Goal: Task Accomplishment & Management: Complete application form

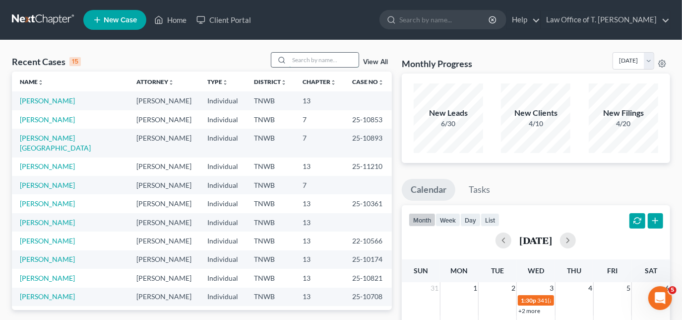
click at [326, 62] on input "search" at bounding box center [323, 60] width 69 height 14
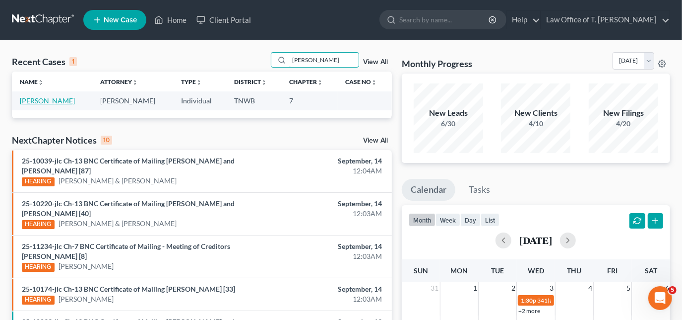
type input "[PERSON_NAME]"
click at [37, 99] on link "[PERSON_NAME]" at bounding box center [47, 100] width 55 height 8
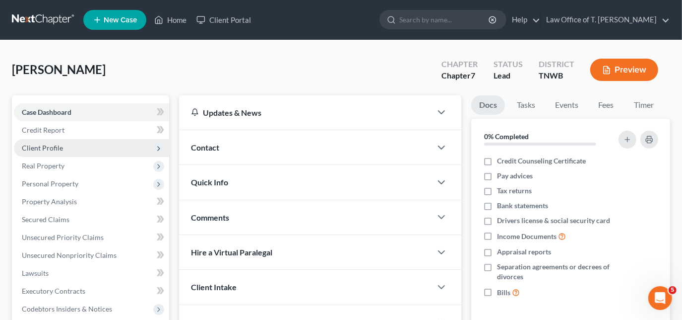
click at [54, 148] on span "Client Profile" at bounding box center [42, 147] width 41 height 8
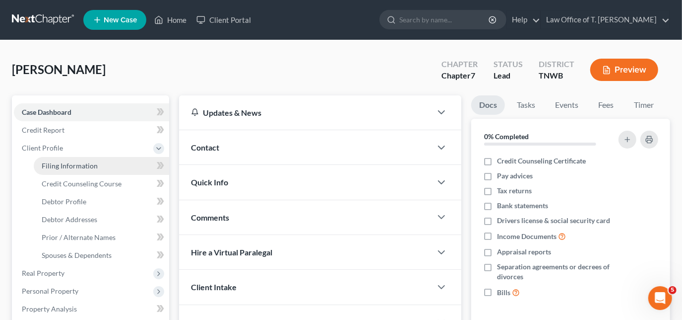
click at [63, 169] on link "Filing Information" at bounding box center [101, 166] width 135 height 18
select select "1"
select select "0"
select select "44"
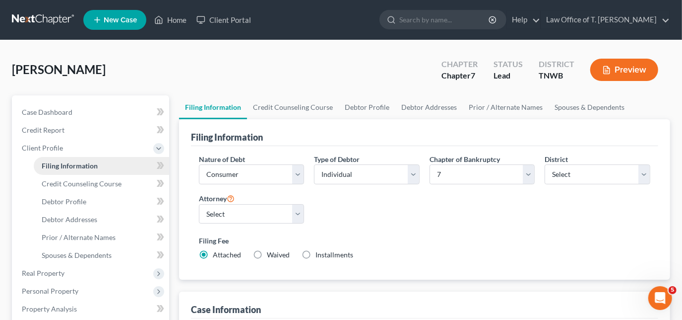
click at [68, 166] on span "Filing Information" at bounding box center [70, 165] width 56 height 8
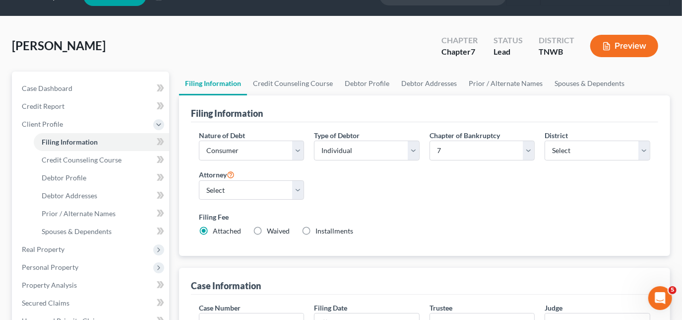
scroll to position [45, 0]
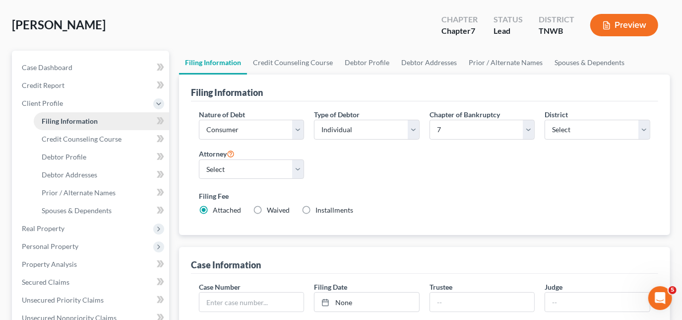
click at [64, 125] on link "Filing Information" at bounding box center [101, 121] width 135 height 18
click at [60, 140] on span "Credit Counseling Course" at bounding box center [82, 139] width 80 height 8
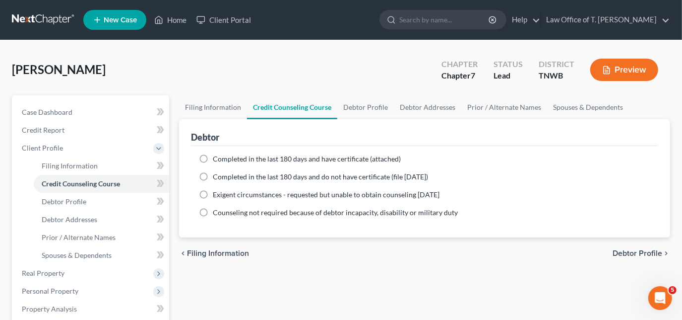
click at [213, 156] on label "Completed in the last 180 days and have certificate (attached)" at bounding box center [307, 159] width 188 height 10
click at [217, 156] on input "Completed in the last 180 days and have certificate (attached)" at bounding box center [220, 157] width 6 height 6
radio input "true"
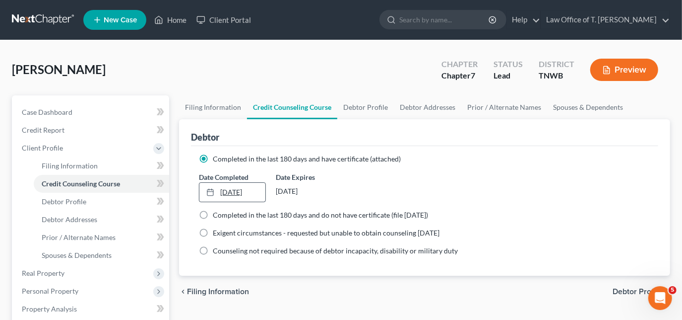
type input "[DATE]"
click at [218, 189] on div at bounding box center [213, 192] width 14 height 8
click at [84, 203] on span "Debtor Profile" at bounding box center [64, 201] width 45 height 8
select select "0"
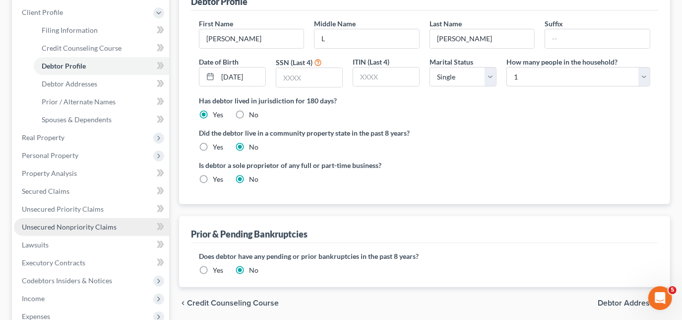
scroll to position [180, 0]
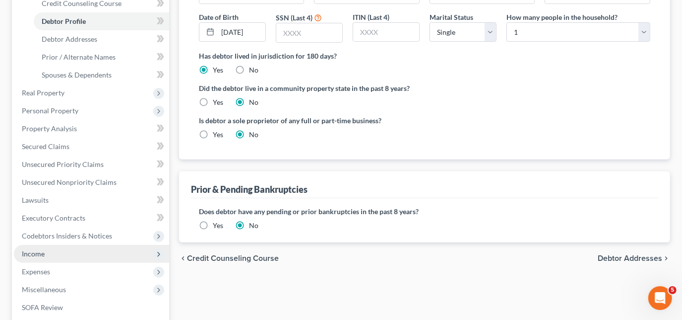
click at [51, 251] on span "Income" at bounding box center [91, 254] width 155 height 18
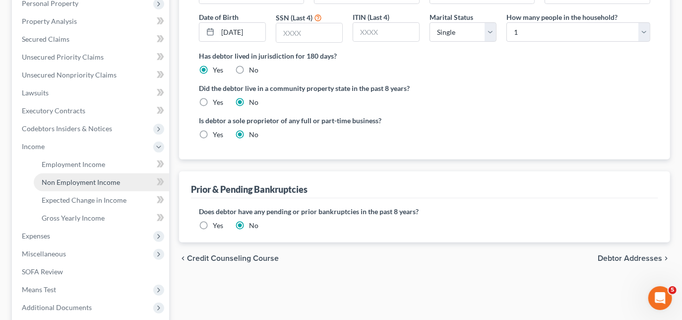
click at [75, 184] on span "Non Employment Income" at bounding box center [81, 182] width 78 height 8
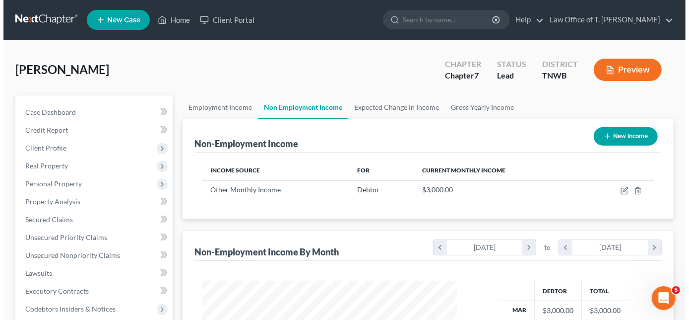
scroll to position [177, 275]
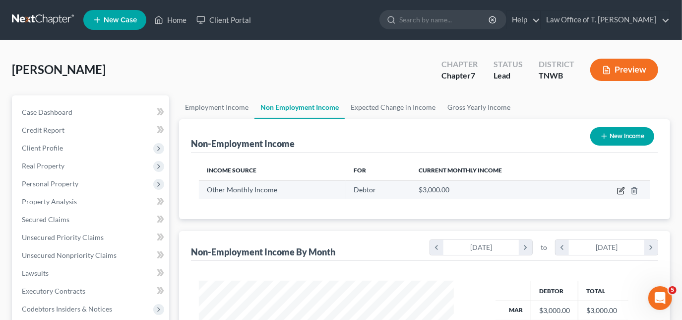
click at [619, 193] on icon "button" at bounding box center [621, 191] width 6 height 6
select select "13"
select select "0"
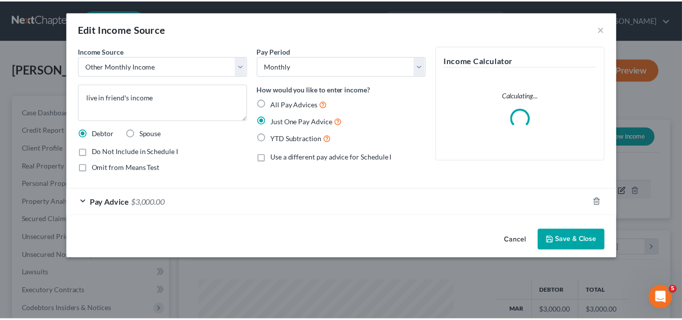
scroll to position [177, 278]
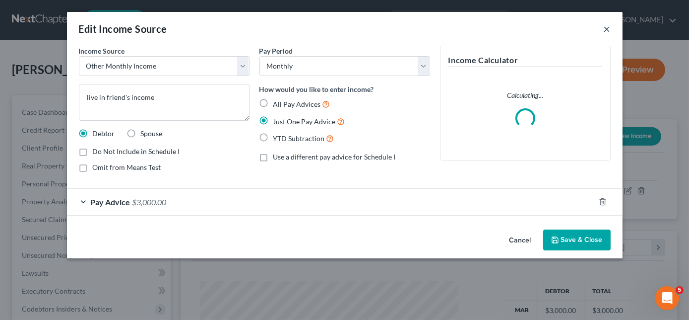
click at [609, 30] on button "×" at bounding box center [607, 29] width 7 height 12
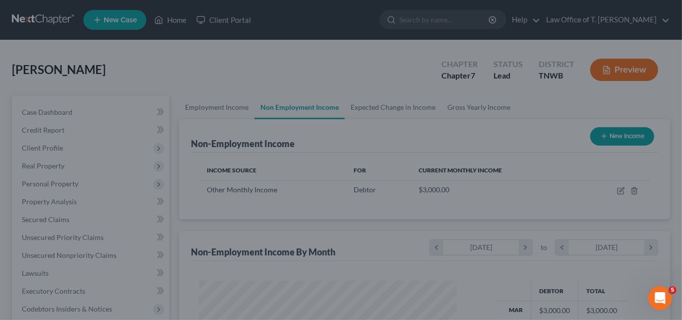
scroll to position [496158, 496060]
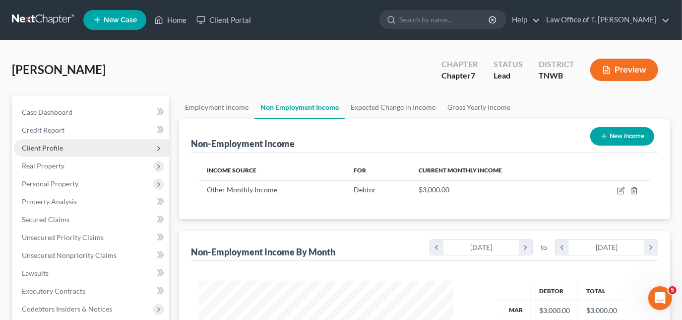
click at [45, 146] on span "Client Profile" at bounding box center [42, 147] width 41 height 8
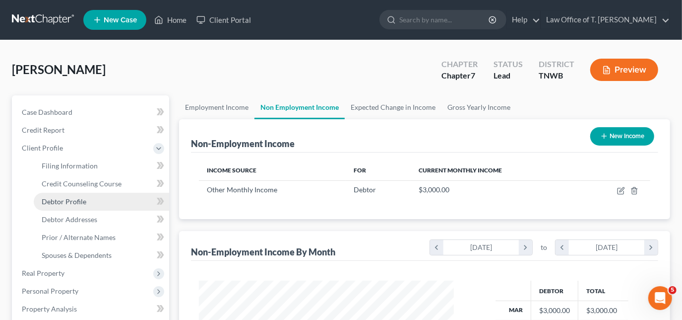
click at [75, 197] on span "Debtor Profile" at bounding box center [64, 201] width 45 height 8
select select "0"
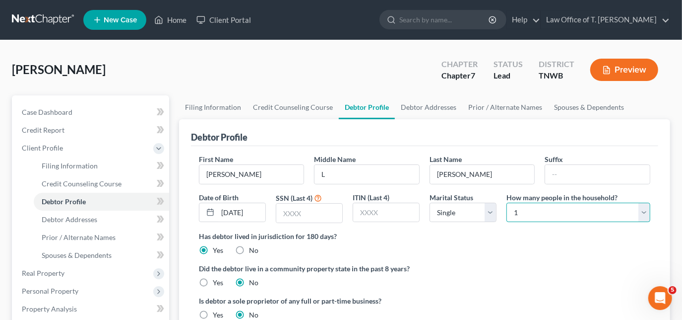
click at [621, 211] on select "Select 1 2 3 4 5 6 7 8 9 10 11 12 13 14 15 16 17 18 19 20" at bounding box center [579, 213] width 144 height 20
select select "1"
click at [507, 203] on select "Select 1 2 3 4 5 6 7 8 9 10 11 12 13 14 15 16 17 18 19 20" at bounding box center [579, 213] width 144 height 20
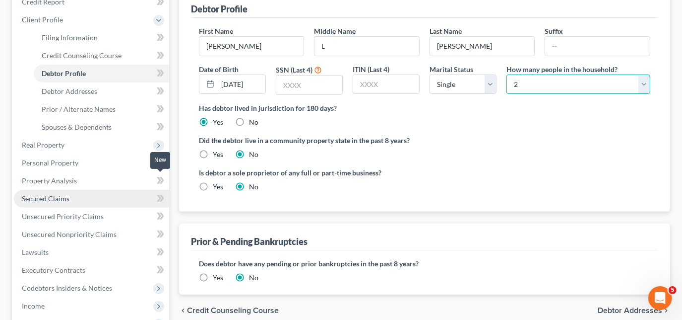
scroll to position [135, 0]
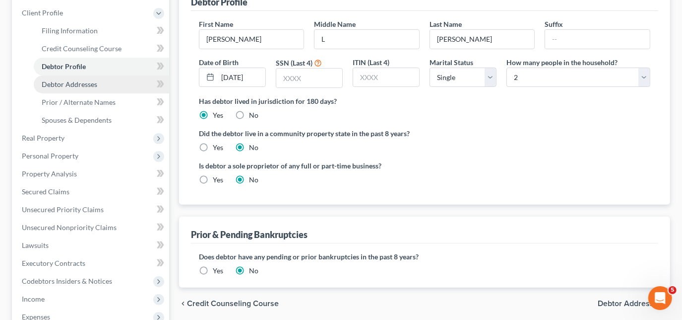
click at [83, 86] on span "Debtor Addresses" at bounding box center [70, 84] width 56 height 8
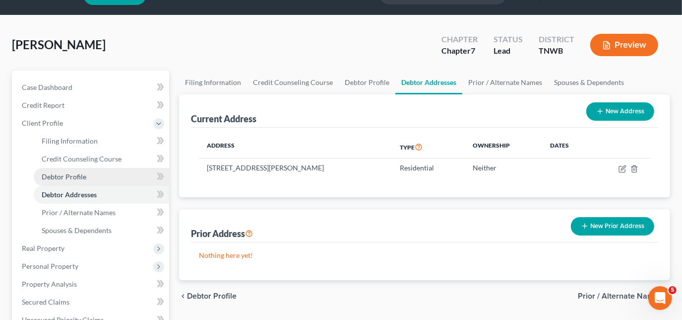
scroll to position [45, 0]
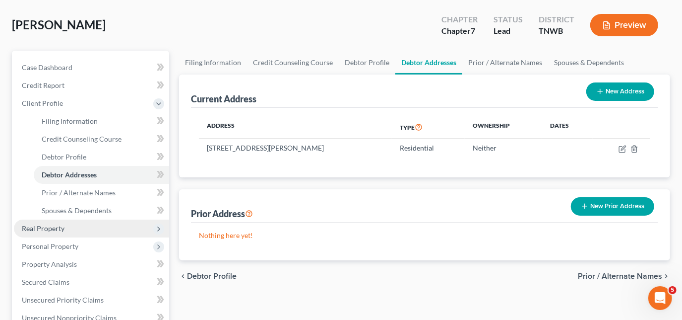
click at [63, 229] on span "Real Property" at bounding box center [43, 228] width 43 height 8
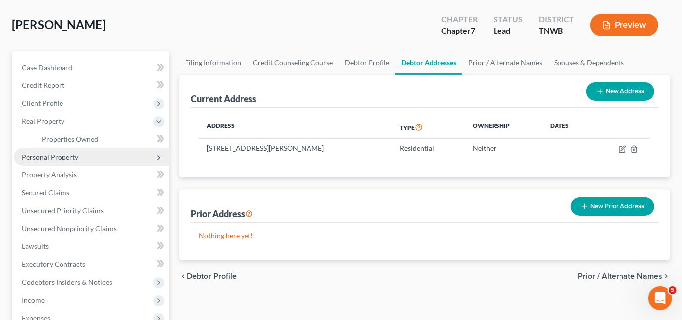
click at [64, 156] on span "Personal Property" at bounding box center [50, 156] width 57 height 8
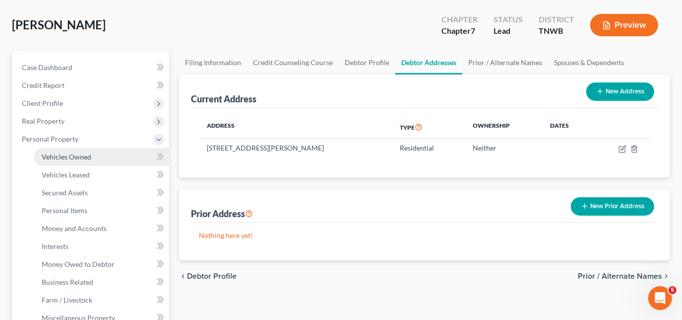
click at [72, 160] on link "Vehicles Owned" at bounding box center [101, 157] width 135 height 18
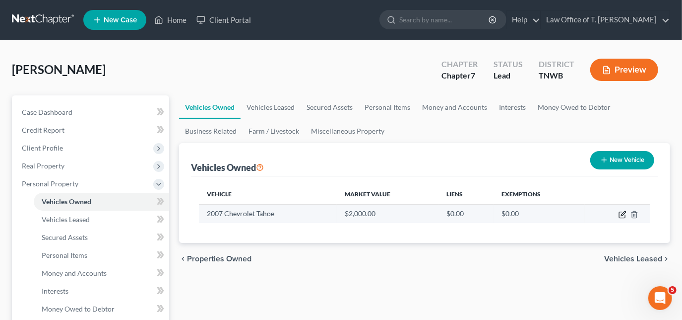
click at [621, 212] on icon "button" at bounding box center [623, 214] width 8 height 8
select select "0"
select select "19"
select select "2"
select select "0"
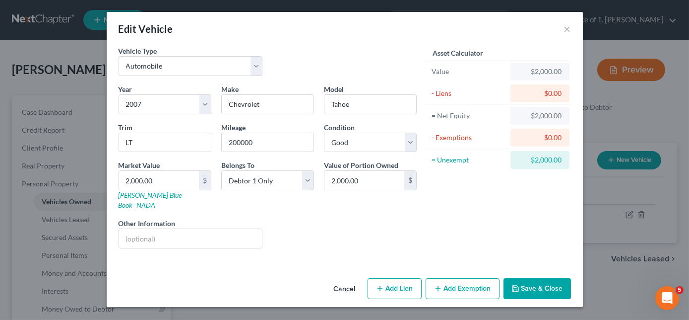
click at [446, 278] on button "Add Exemption" at bounding box center [463, 288] width 74 height 21
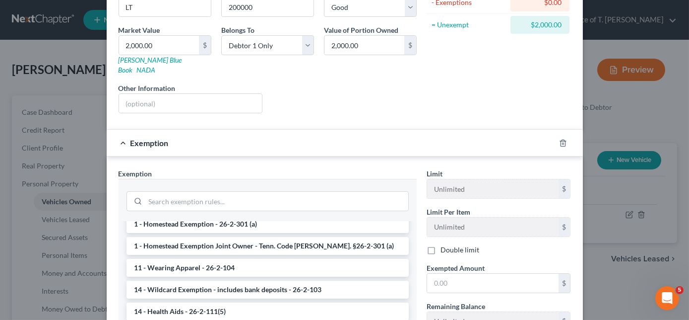
scroll to position [180, 0]
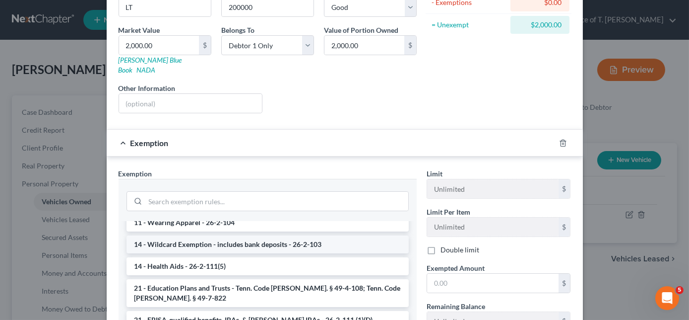
click at [195, 235] on li "14 - Wildcard Exemption - includes bank deposits - 26-2-103" at bounding box center [268, 244] width 282 height 18
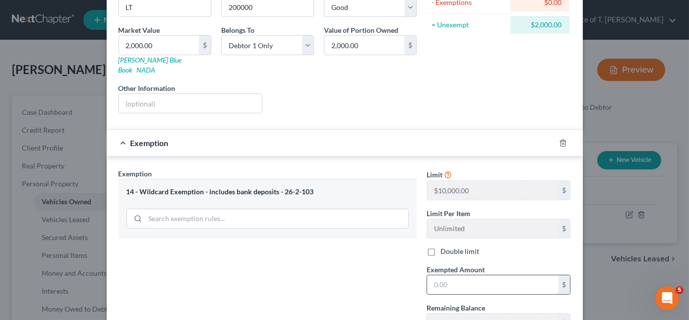
click at [461, 275] on input "text" at bounding box center [493, 284] width 132 height 19
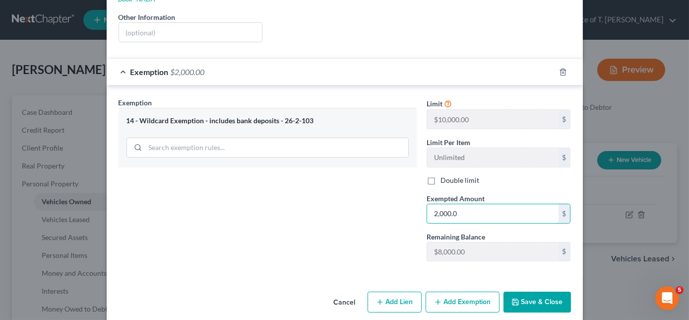
type input "2,000.0"
click at [344, 254] on div "Exemption Set must be selected for CA. Exemption * 14 - Wildcard Exemption - in…" at bounding box center [268, 183] width 308 height 172
click at [541, 293] on button "Save & Close" at bounding box center [538, 301] width 68 height 21
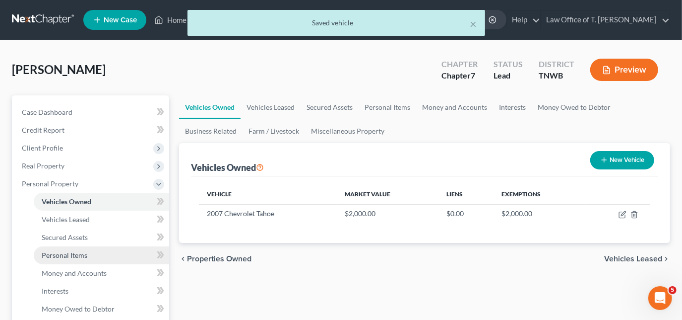
click at [71, 252] on span "Personal Items" at bounding box center [65, 255] width 46 height 8
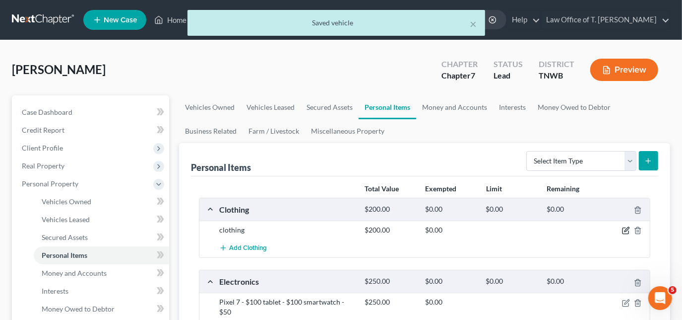
click at [622, 226] on icon "button" at bounding box center [626, 230] width 8 height 8
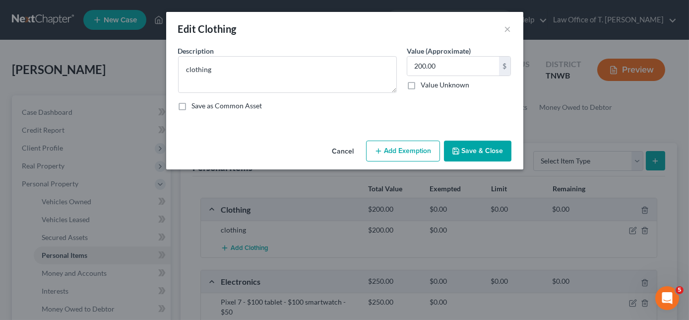
click at [415, 149] on button "Add Exemption" at bounding box center [403, 150] width 74 height 21
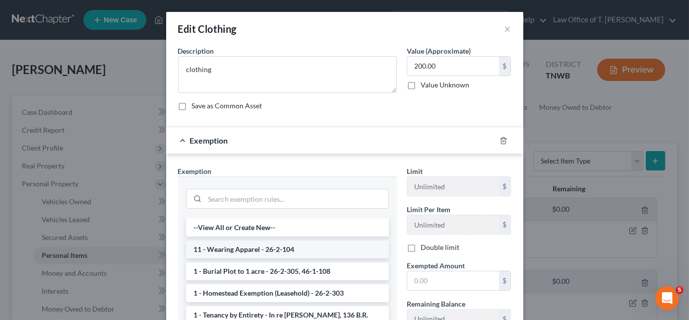
click at [248, 251] on li "11 - Wearing Apparel - 26-2-104" at bounding box center [287, 249] width 203 height 18
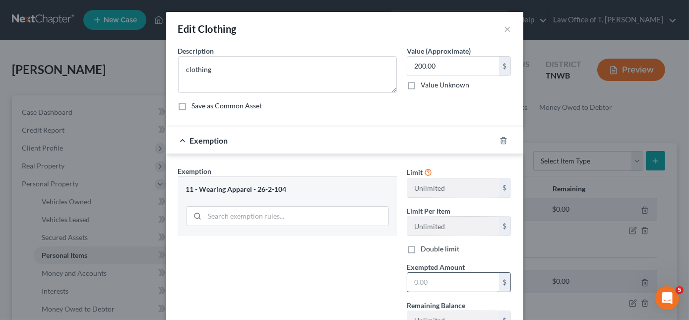
click at [445, 277] on input "text" at bounding box center [453, 281] width 92 height 19
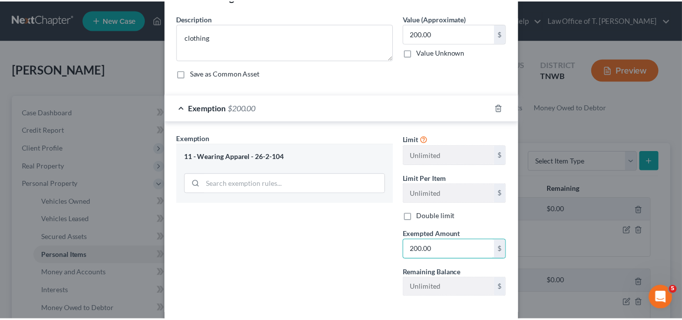
scroll to position [79, 0]
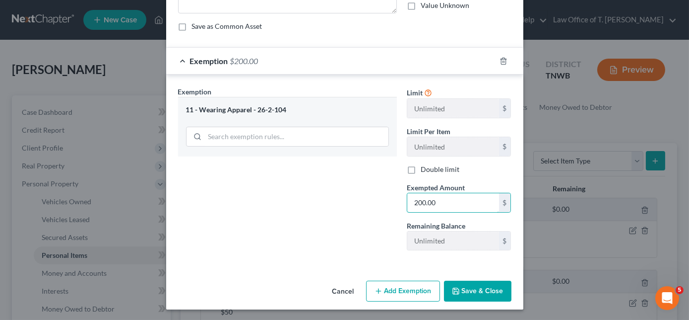
type input "200.00"
click at [474, 289] on button "Save & Close" at bounding box center [478, 290] width 68 height 21
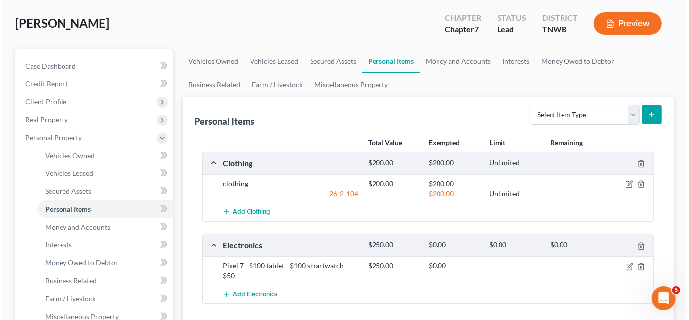
scroll to position [90, 0]
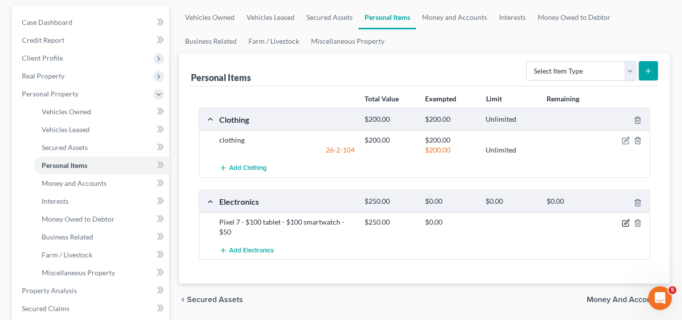
click at [625, 219] on icon "button" at bounding box center [626, 223] width 8 height 8
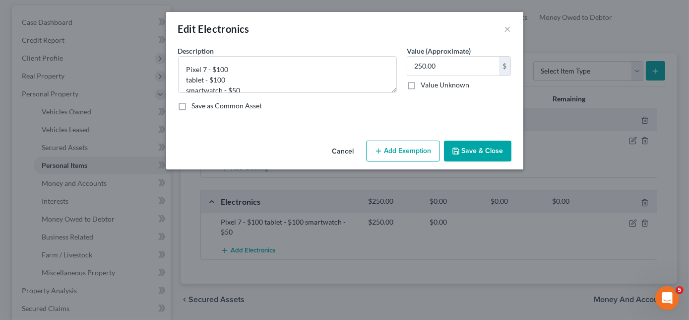
click at [416, 154] on button "Add Exemption" at bounding box center [403, 150] width 74 height 21
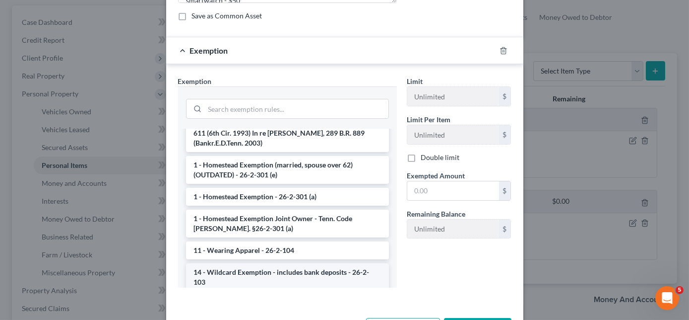
click at [251, 264] on li "14 - Wildcard Exemption - includes bank deposits - 26-2-103" at bounding box center [287, 277] width 203 height 28
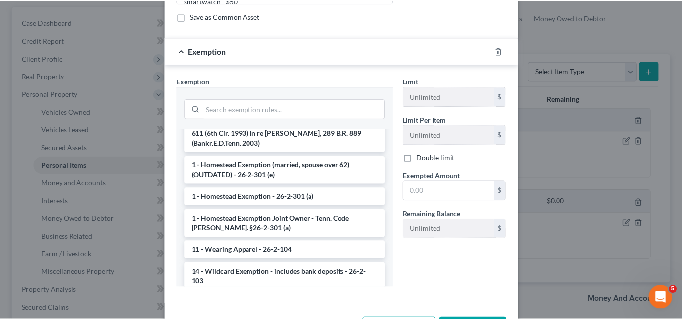
scroll to position [79, 0]
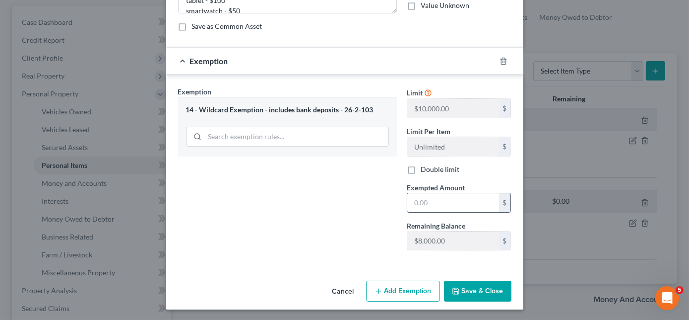
click at [430, 202] on input "text" at bounding box center [453, 202] width 92 height 19
type input "250.00"
click at [480, 297] on button "Save & Close" at bounding box center [478, 290] width 68 height 21
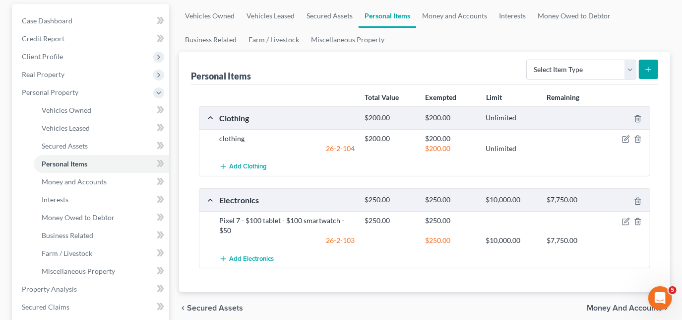
scroll to position [45, 0]
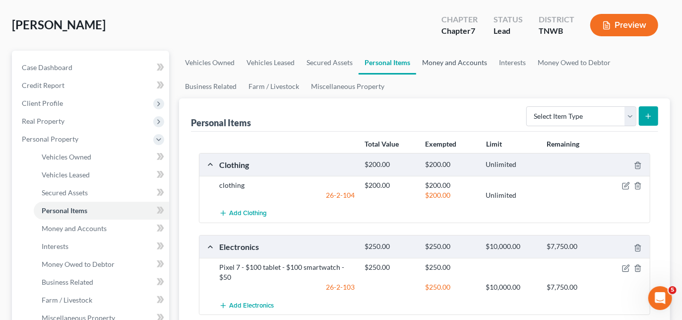
click at [455, 65] on link "Money and Accounts" at bounding box center [454, 63] width 77 height 24
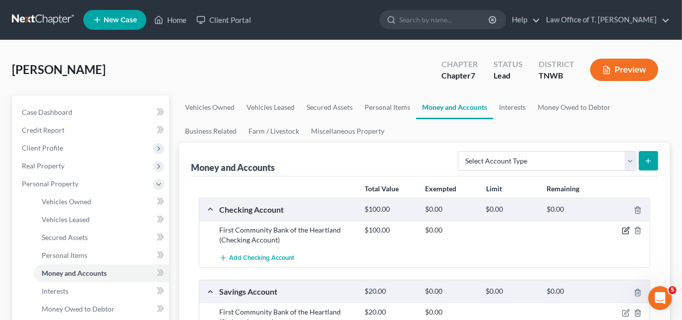
click at [626, 229] on icon "button" at bounding box center [626, 230] width 8 height 8
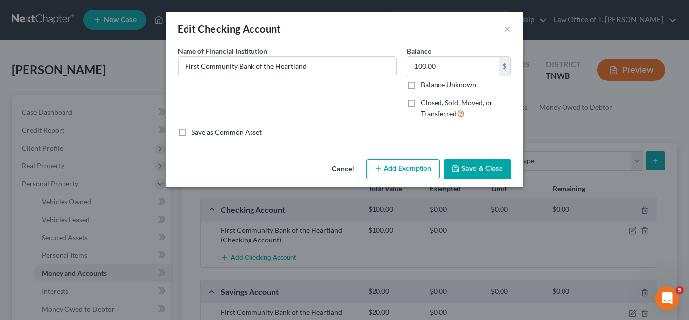
click at [388, 169] on button "Add Exemption" at bounding box center [403, 169] width 74 height 21
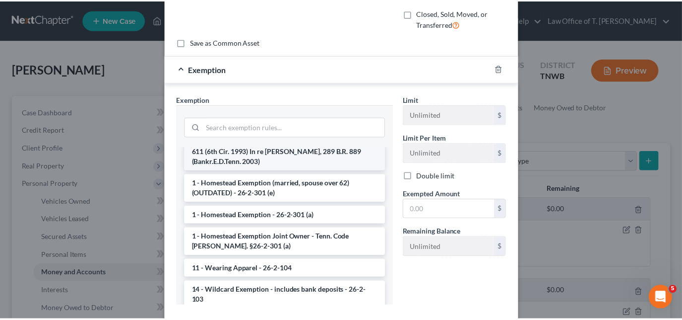
scroll to position [135, 0]
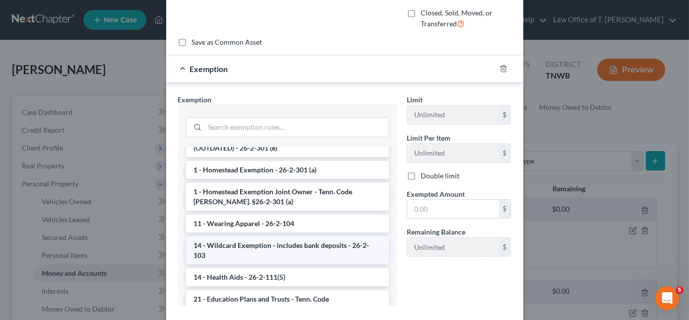
click at [269, 236] on li "14 - Wildcard Exemption - includes bank deposits - 26-2-103" at bounding box center [287, 250] width 203 height 28
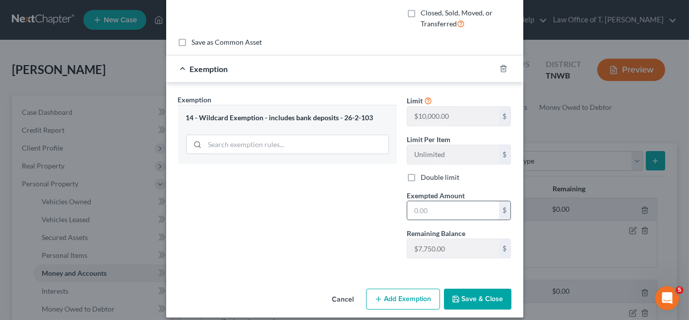
click at [439, 206] on input "text" at bounding box center [453, 210] width 92 height 19
type input "100.00"
click at [479, 295] on button "Save & Close" at bounding box center [478, 298] width 68 height 21
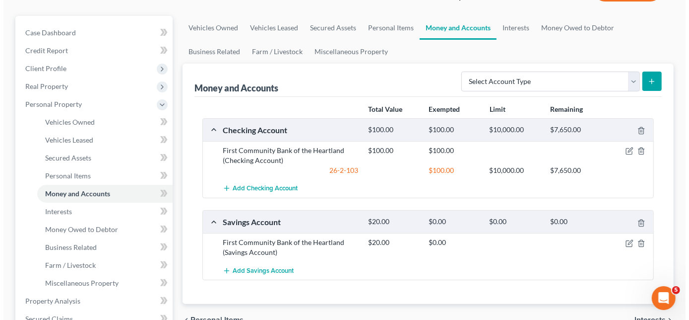
scroll to position [90, 0]
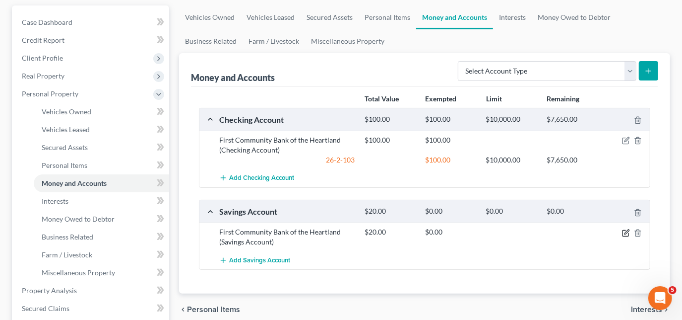
click at [626, 230] on icon "button" at bounding box center [627, 231] width 4 height 4
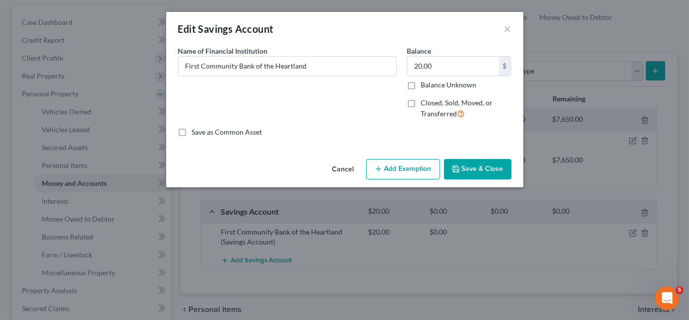
click at [406, 169] on button "Add Exemption" at bounding box center [403, 169] width 74 height 21
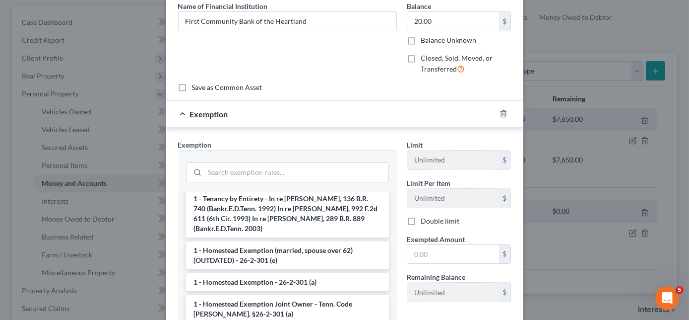
scroll to position [135, 0]
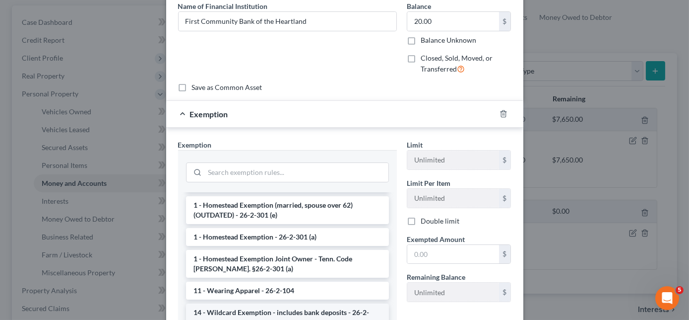
click at [255, 303] on li "14 - Wildcard Exemption - includes bank deposits - 26-2-103" at bounding box center [287, 317] width 203 height 28
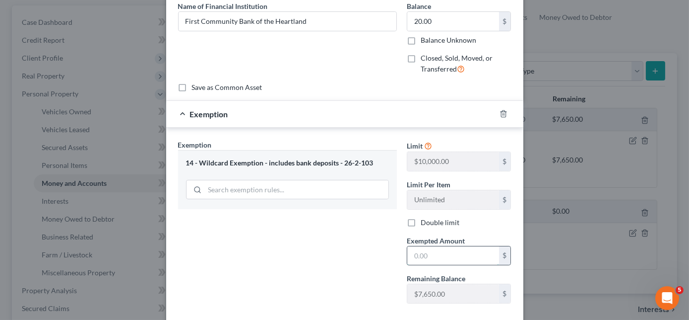
click at [437, 251] on input "text" at bounding box center [453, 255] width 92 height 19
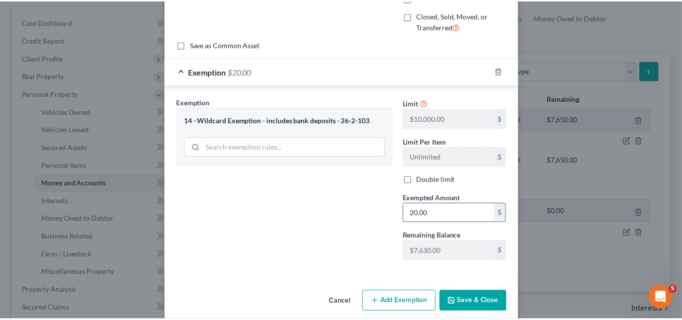
scroll to position [98, 0]
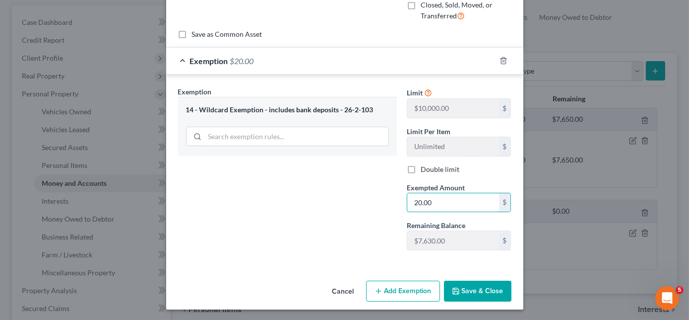
type input "20.00"
click at [485, 292] on button "Save & Close" at bounding box center [478, 290] width 68 height 21
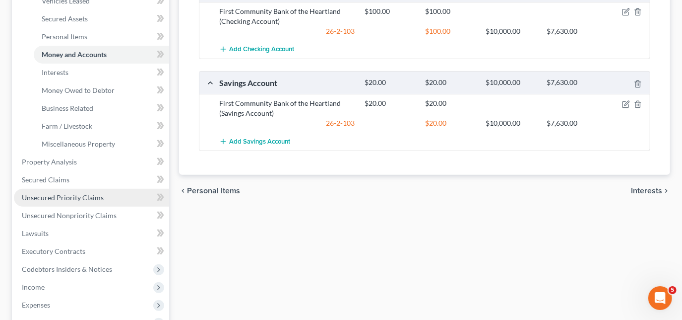
scroll to position [225, 0]
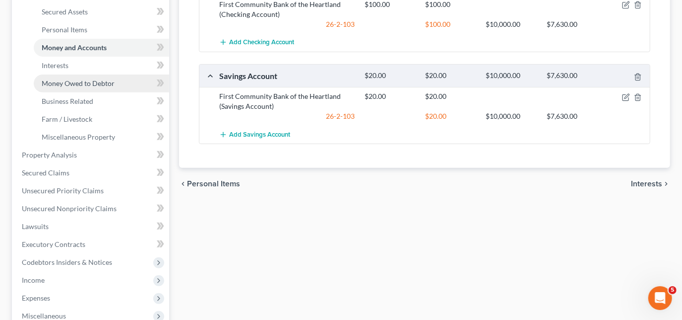
click at [79, 82] on span "Money Owed to Debtor" at bounding box center [78, 83] width 73 height 8
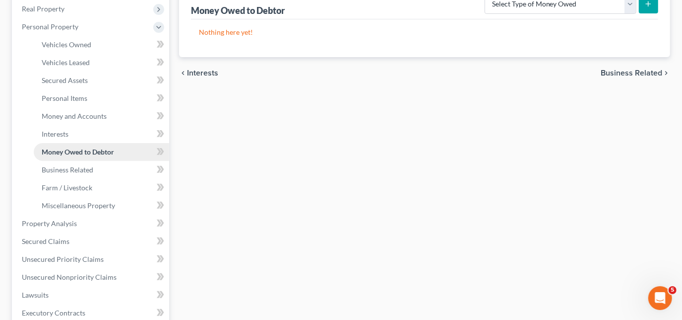
scroll to position [180, 0]
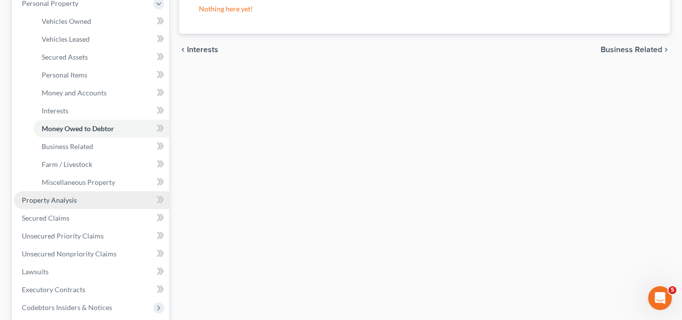
click at [59, 201] on span "Property Analysis" at bounding box center [49, 200] width 55 height 8
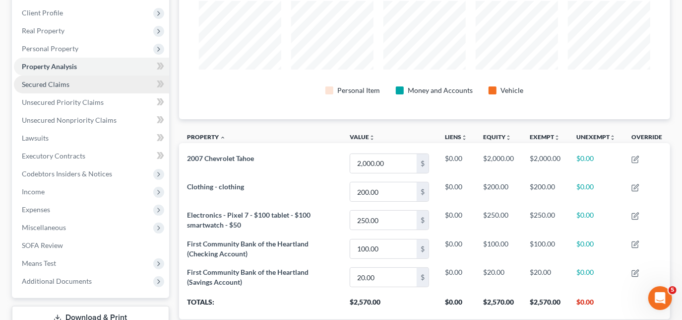
click at [56, 87] on link "Secured Claims" at bounding box center [91, 84] width 155 height 18
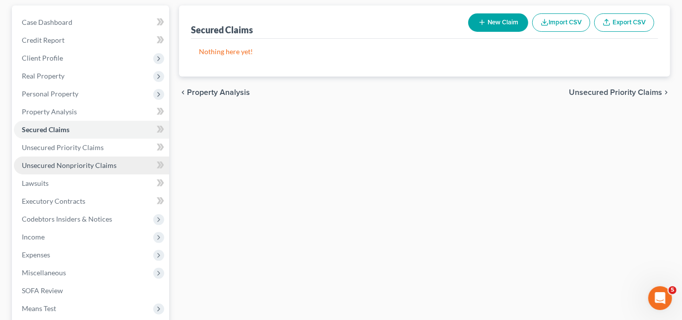
click at [50, 165] on span "Unsecured Nonpriority Claims" at bounding box center [69, 165] width 95 height 8
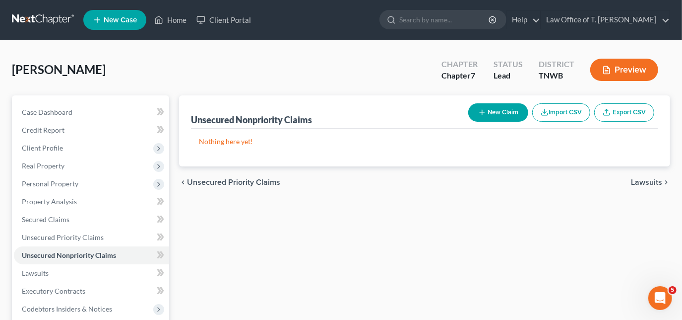
click at [496, 114] on button "New Claim" at bounding box center [499, 112] width 60 height 18
select select "0"
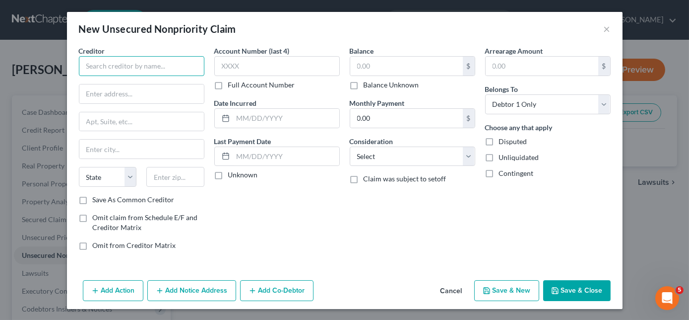
click at [177, 69] on input "text" at bounding box center [142, 66] width 126 height 20
type input "s"
type input "Synchrony Bank/Verizon"
type input "PO Box 669808"
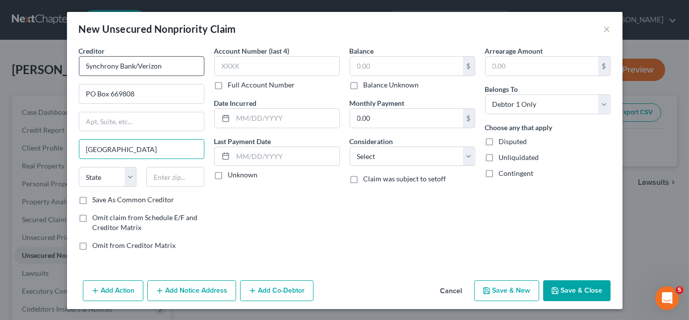
type input "[GEOGRAPHIC_DATA]"
click at [135, 151] on input "[GEOGRAPHIC_DATA]" at bounding box center [141, 148] width 125 height 19
select select "45"
type input "75266-0752"
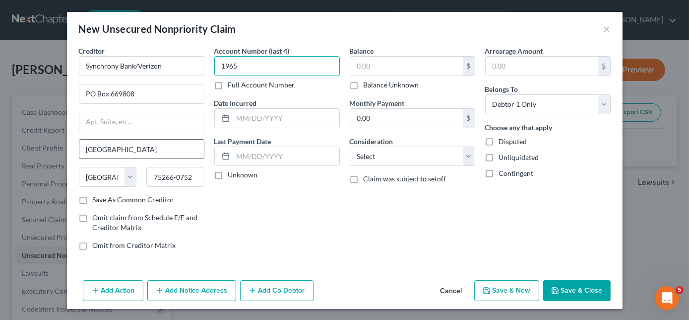
type input "1965"
type input "4"
type input "2,168.78"
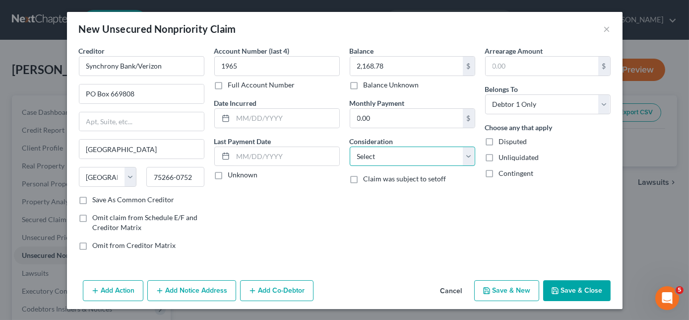
click at [390, 151] on select "Select Cable / Satellite Services Collection Agency Credit Card Debt Debt Couns…" at bounding box center [413, 156] width 126 height 20
select select "2"
click at [350, 146] on select "Select Cable / Satellite Services Collection Agency Credit Card Debt Debt Couns…" at bounding box center [413, 156] width 126 height 20
click at [519, 291] on button "Save & New" at bounding box center [506, 290] width 65 height 21
select select "0"
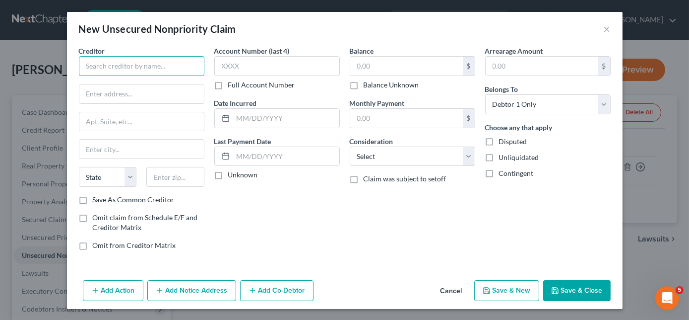
click at [144, 64] on input "text" at bounding box center [142, 66] width 126 height 20
type input "Discover"
type input "PO Box 30923"
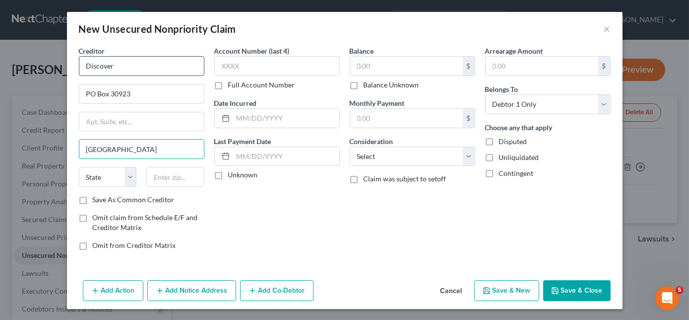
type input "[GEOGRAPHIC_DATA]"
select select "46"
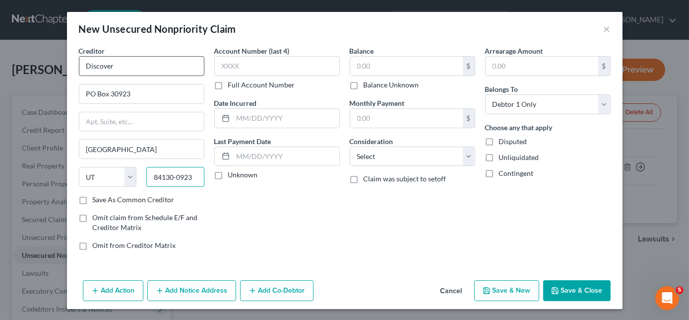
type input "84130-0923"
type input "6236"
type input "6,159.50"
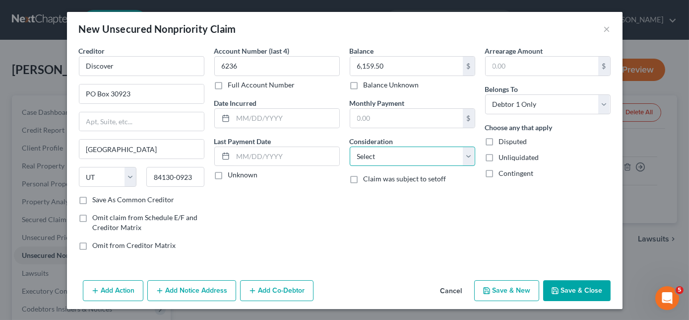
click at [407, 155] on select "Select Cable / Satellite Services Collection Agency Credit Card Debt Debt Couns…" at bounding box center [413, 156] width 126 height 20
select select "2"
click at [350, 146] on select "Select Cable / Satellite Services Collection Agency Credit Card Debt Debt Couns…" at bounding box center [413, 156] width 126 height 20
click at [511, 291] on button "Save & New" at bounding box center [506, 290] width 65 height 21
type input "0.00"
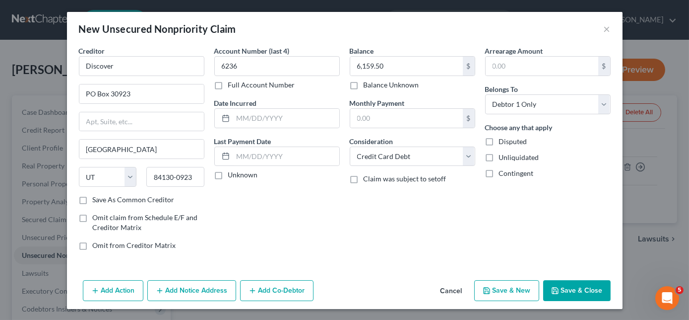
select select "0"
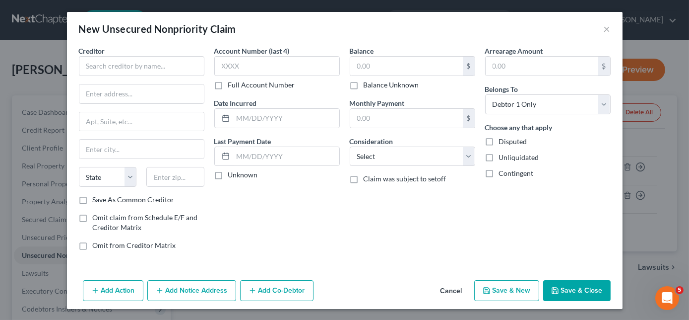
click at [454, 287] on button "Cancel" at bounding box center [452, 291] width 38 height 20
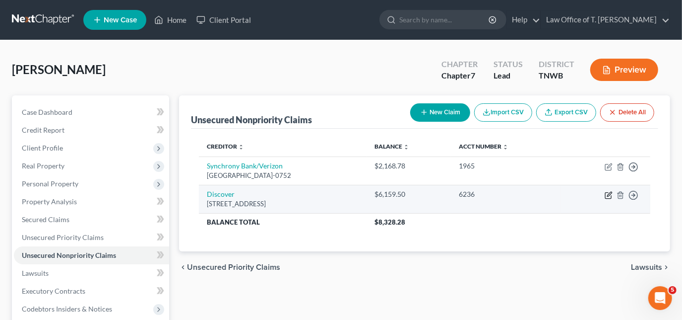
click at [609, 193] on icon "button" at bounding box center [609, 195] width 8 height 8
select select "46"
select select "2"
select select "0"
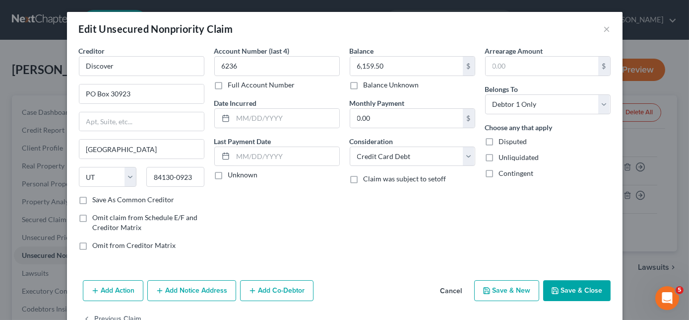
click at [196, 282] on button "Add Notice Address" at bounding box center [191, 290] width 89 height 21
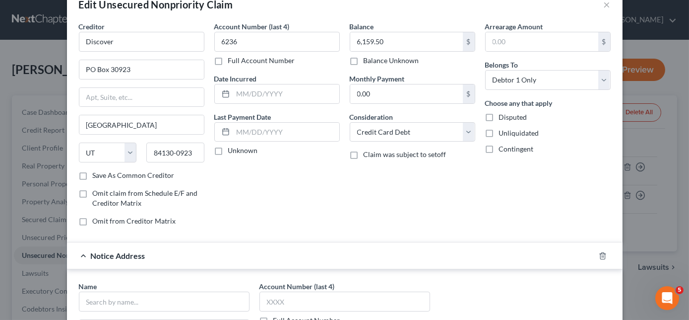
scroll to position [45, 0]
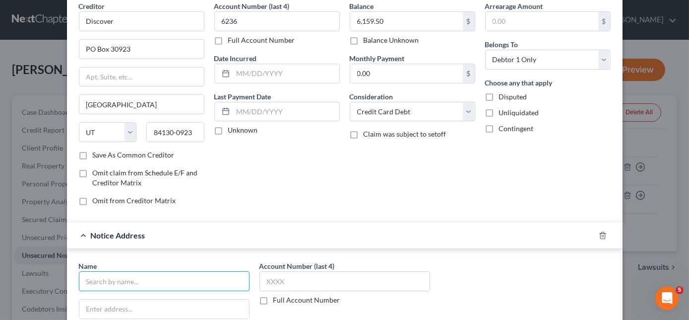
click at [164, 277] on input "text" at bounding box center [164, 281] width 171 height 20
type input "Law Offices of [PERSON_NAME] & [PERSON_NAME], PC"
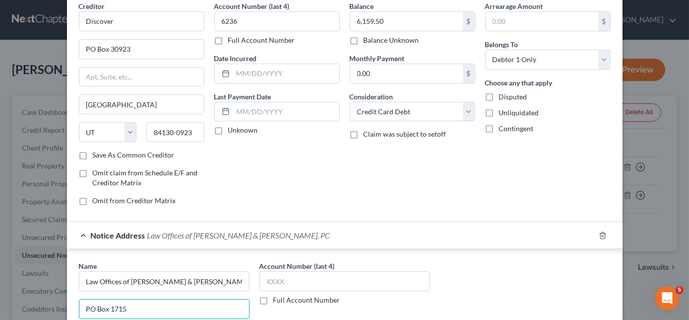
type input "PO Box 1715"
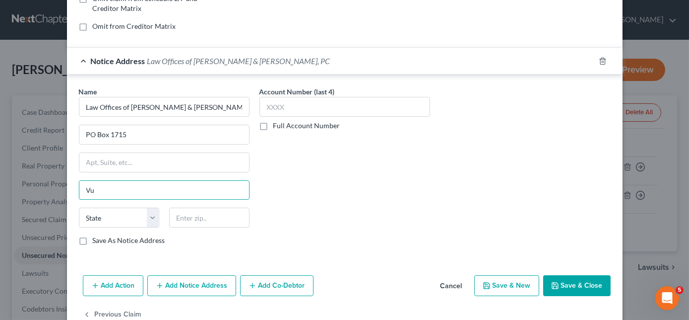
type input "V"
type input "[GEOGRAPHIC_DATA]"
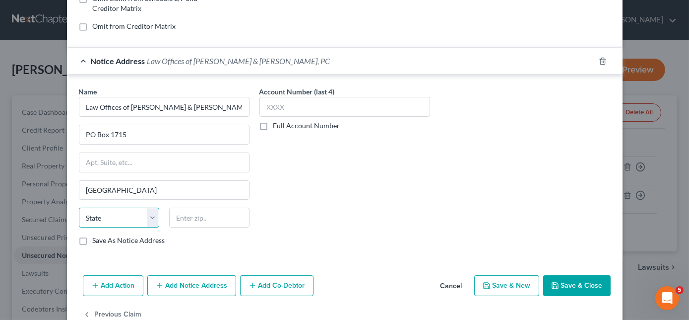
select select "0"
type input "35201"
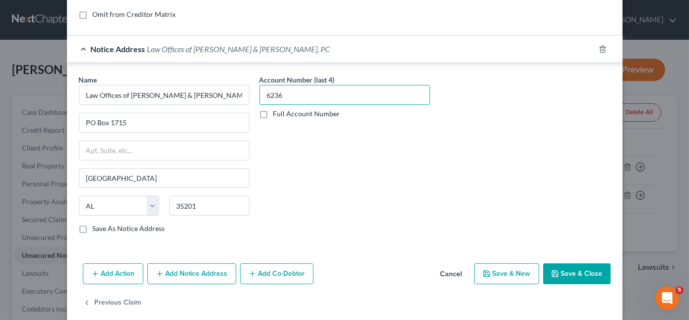
scroll to position [241, 0]
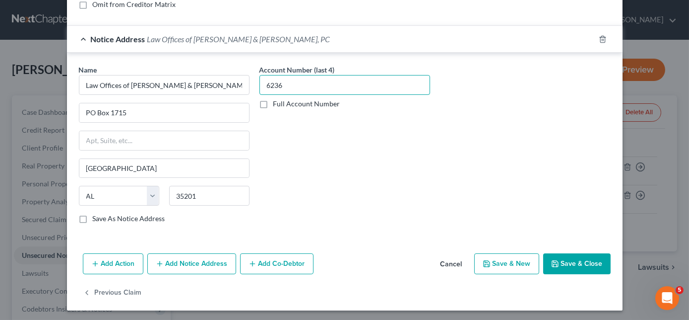
type input "6236"
click at [170, 255] on button "Add Notice Address" at bounding box center [191, 263] width 89 height 21
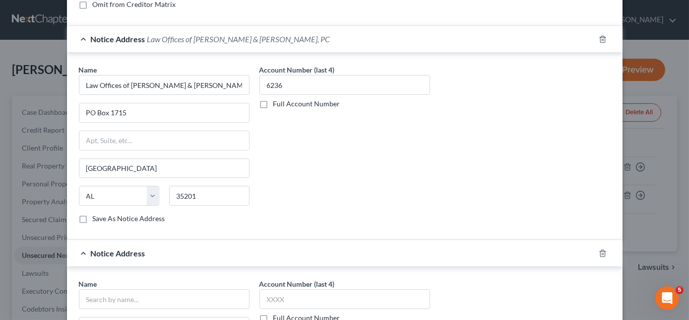
scroll to position [286, 0]
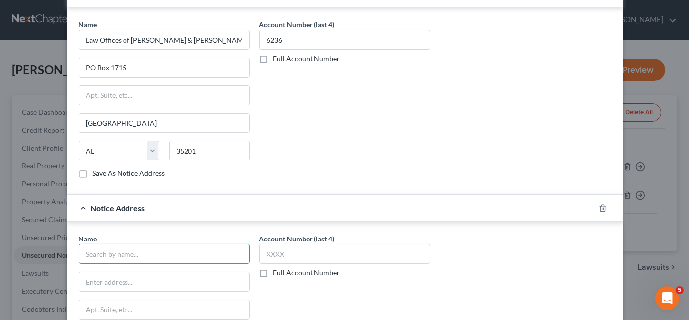
click at [169, 249] on input "text" at bounding box center [164, 254] width 171 height 20
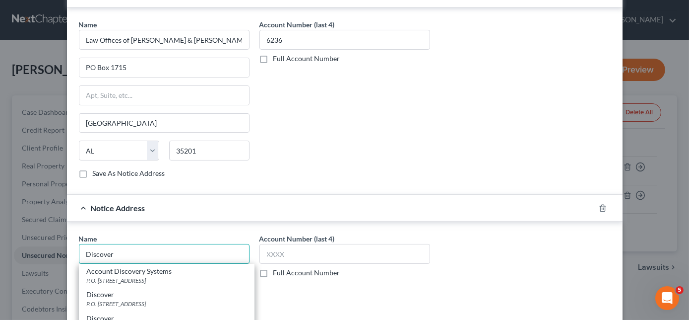
type input "Discover"
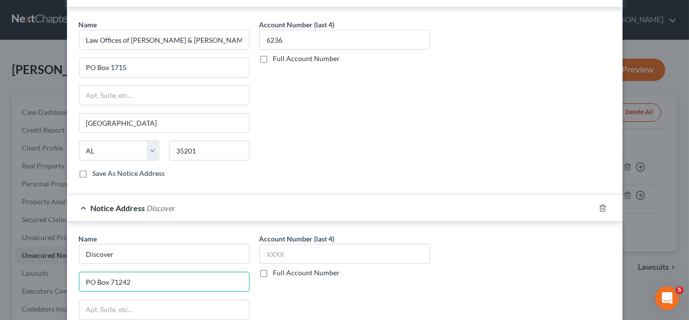
type input "PO Box 71242"
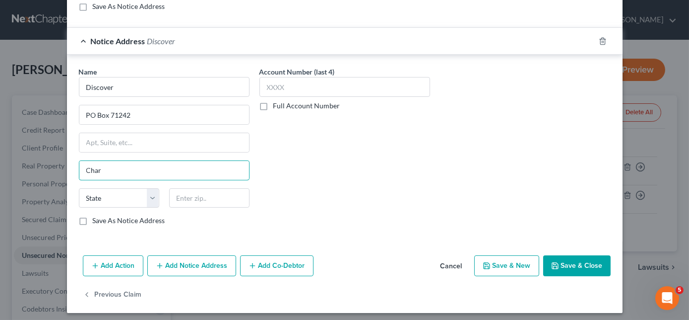
type input "Charlotte"
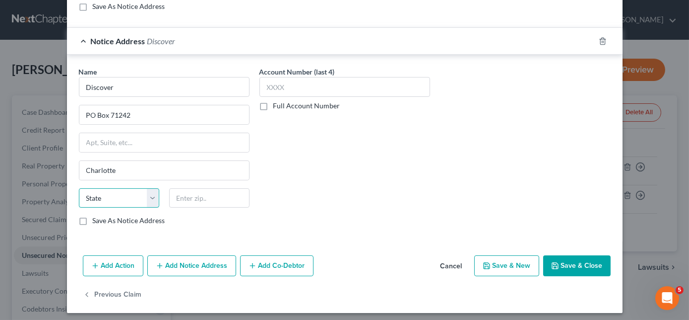
select select "28"
type input "28272-1242"
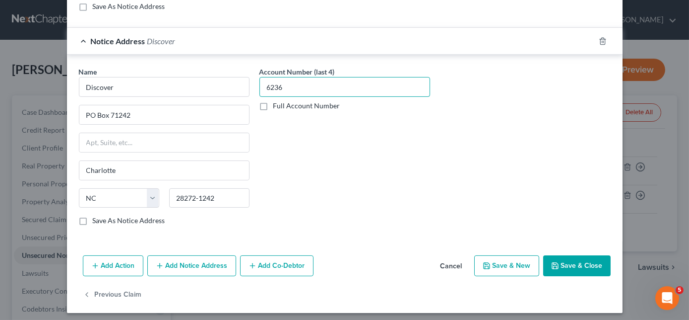
type input "6236"
click at [518, 261] on button "Save & New" at bounding box center [506, 265] width 65 height 21
select select "0"
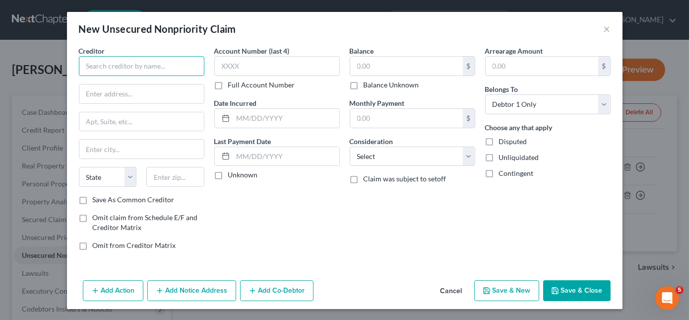
click at [165, 61] on input "text" at bounding box center [142, 66] width 126 height 20
type input "Resurgent Capital Services"
type input "PO Box 510090"
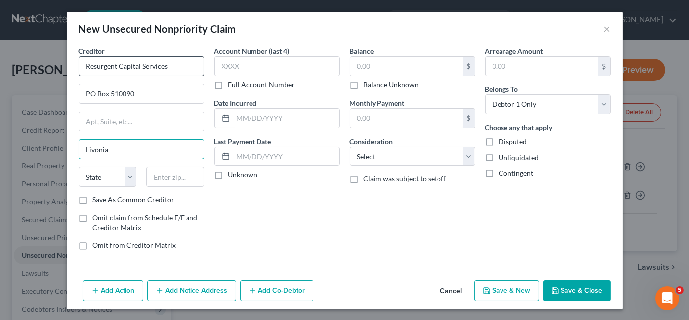
type input "Livonia"
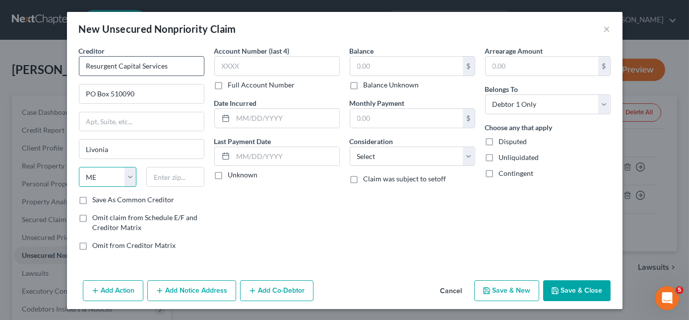
select select "23"
type input "48151-6090"
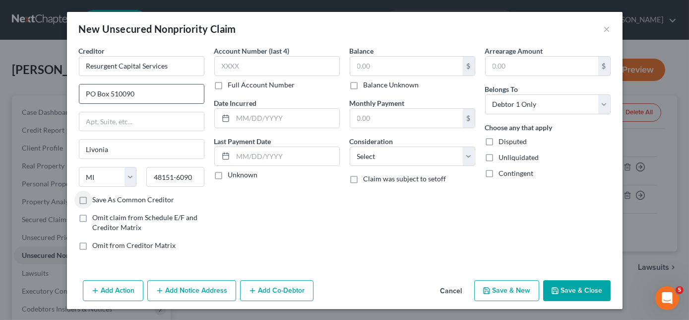
click at [157, 91] on input "PO Box 510090" at bounding box center [141, 93] width 125 height 19
type input "PO Box 10497"
click at [169, 153] on input "Greenvile" at bounding box center [141, 148] width 125 height 19
type input "[GEOGRAPHIC_DATA]"
select select "42"
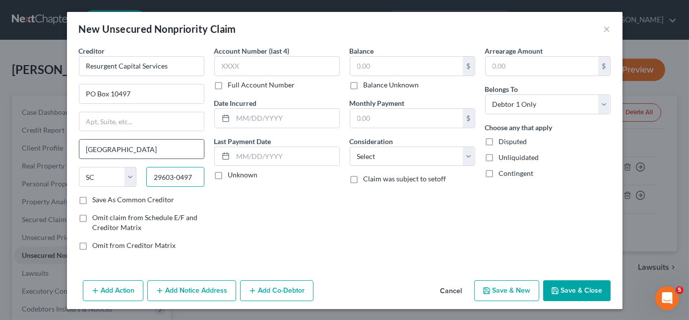
type input "29603-0497"
click at [278, 67] on input "text" at bounding box center [277, 66] width 126 height 20
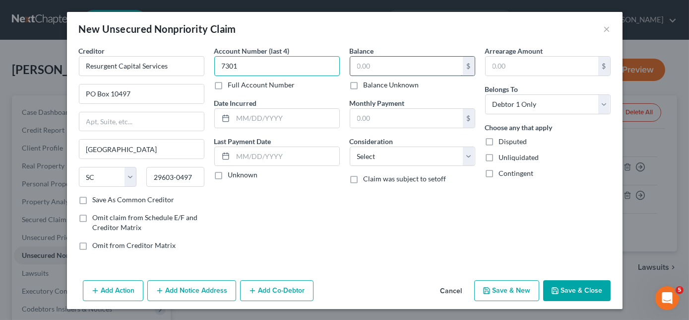
type input "7301"
click at [398, 68] on input "text" at bounding box center [406, 66] width 113 height 19
type input "12,235.26"
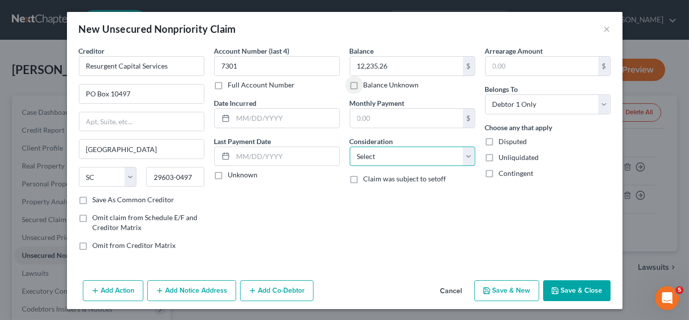
click at [413, 156] on select "Select Cable / Satellite Services Collection Agency Credit Card Debt Debt Couns…" at bounding box center [413, 156] width 126 height 20
click at [350, 146] on select "Select Cable / Satellite Services Collection Agency Credit Card Debt Debt Couns…" at bounding box center [413, 156] width 126 height 20
click at [402, 142] on div "Consideration Select Cable / Satellite Services Collection Agency Credit Card D…" at bounding box center [413, 151] width 126 height 30
click at [401, 151] on select "Select Cable / Satellite Services Collection Agency Credit Card Debt Debt Couns…" at bounding box center [413, 156] width 126 height 20
select select "14"
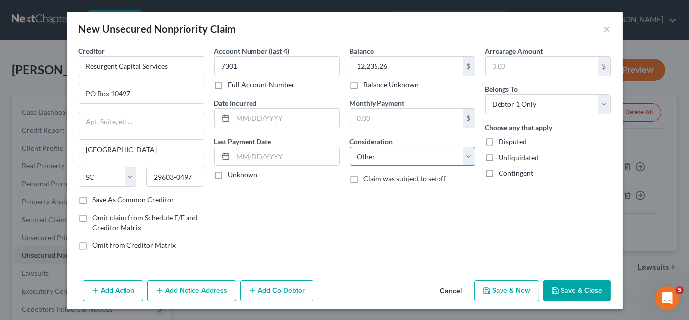
click at [350, 146] on select "Select Cable / Satellite Services Collection Agency Credit Card Debt Debt Couns…" at bounding box center [413, 156] width 126 height 20
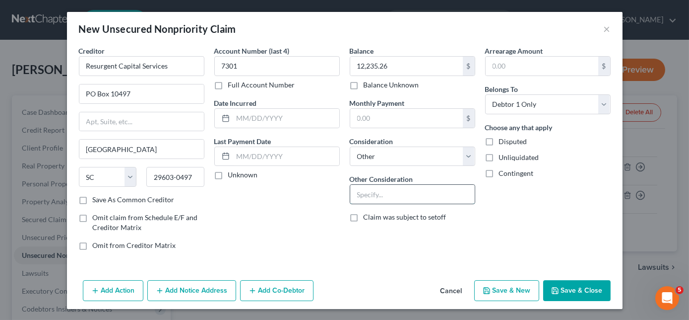
click at [386, 191] on input "text" at bounding box center [412, 194] width 125 height 19
click at [428, 191] on input "collection for LVNV" at bounding box center [412, 194] width 125 height 19
type input "collection for LVNV Funding/Citifinancial Auto Corp"
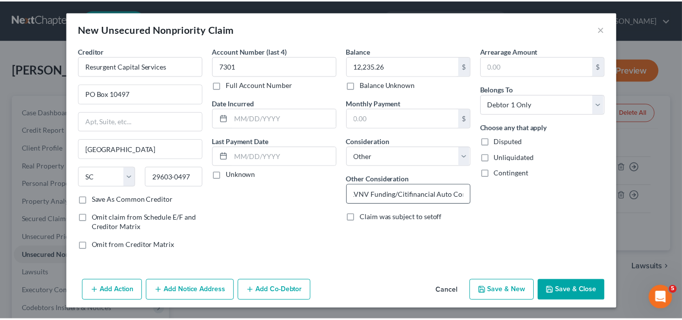
scroll to position [0, 0]
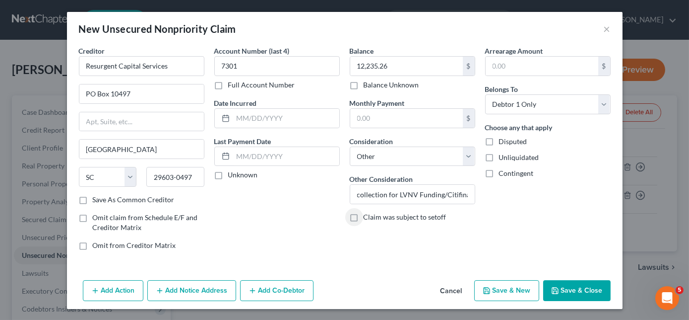
click at [497, 292] on button "Save & New" at bounding box center [506, 290] width 65 height 21
select select "0"
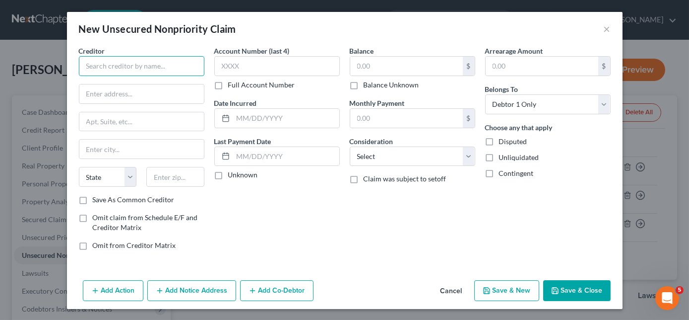
click at [144, 66] on input "text" at bounding box center [142, 66] width 126 height 20
type input "Shellpoint Mortgage Servicing"
type input "Attn: Recovery Department"
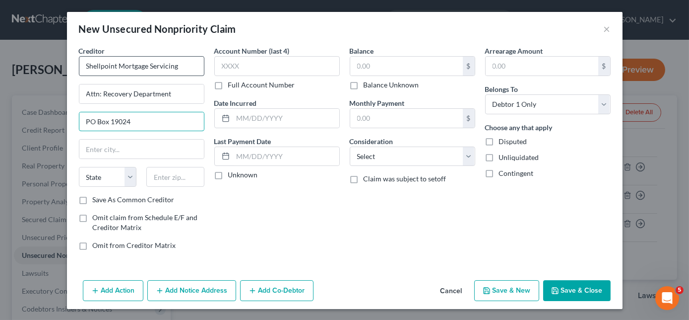
type input "PO Box 19024"
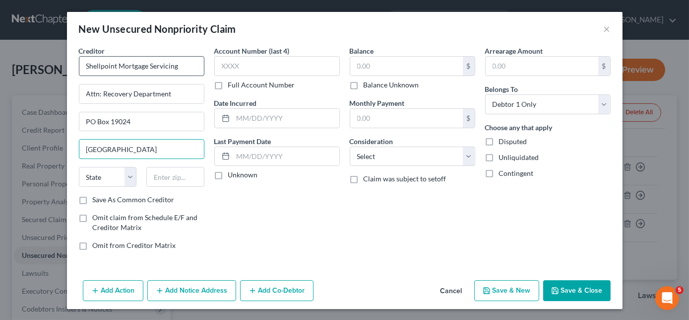
type input "[GEOGRAPHIC_DATA]"
select select "42"
type input "3"
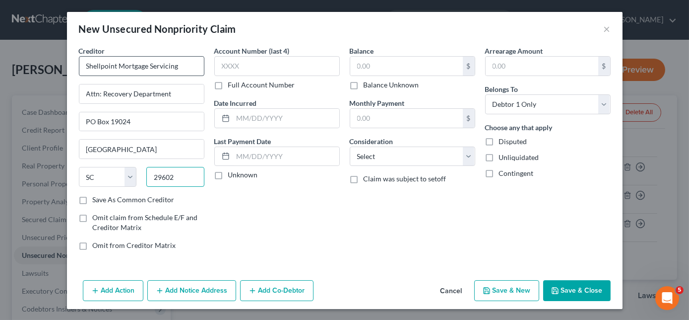
type input "29602"
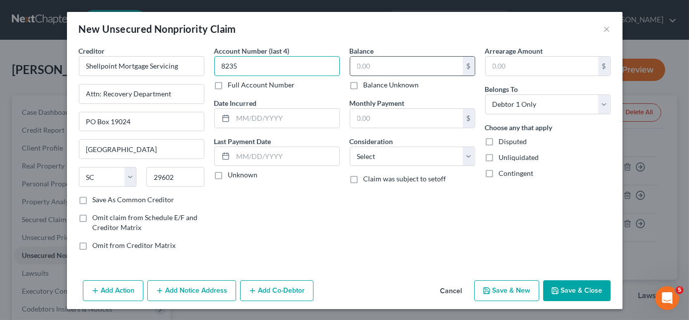
type input "8235"
click at [385, 67] on input "text" at bounding box center [406, 66] width 113 height 19
type input "1,705,755"
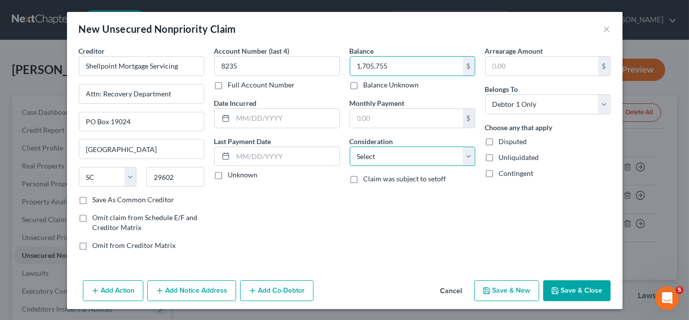
drag, startPoint x: 390, startPoint y: 161, endPoint x: 381, endPoint y: 206, distance: 46.4
click at [390, 161] on select "Select Cable / Satellite Services Collection Agency Credit Card Debt Debt Couns…" at bounding box center [413, 156] width 126 height 20
select select "4"
click at [350, 146] on select "Select Cable / Satellite Services Collection Agency Credit Card Debt Debt Couns…" at bounding box center [413, 156] width 126 height 20
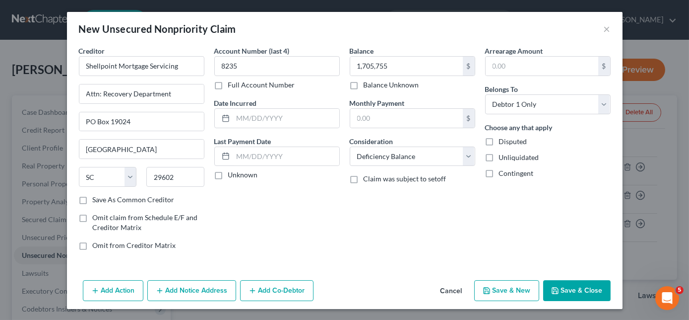
click at [513, 288] on button "Save & New" at bounding box center [506, 290] width 65 height 21
select select "0"
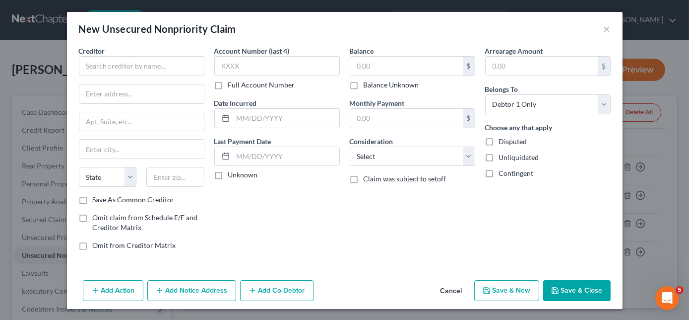
click at [451, 289] on button "Cancel" at bounding box center [452, 291] width 38 height 20
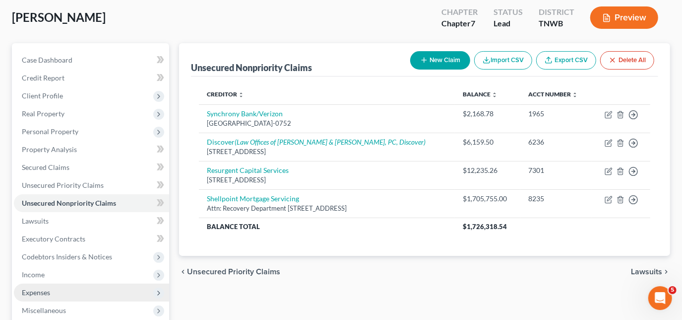
scroll to position [90, 0]
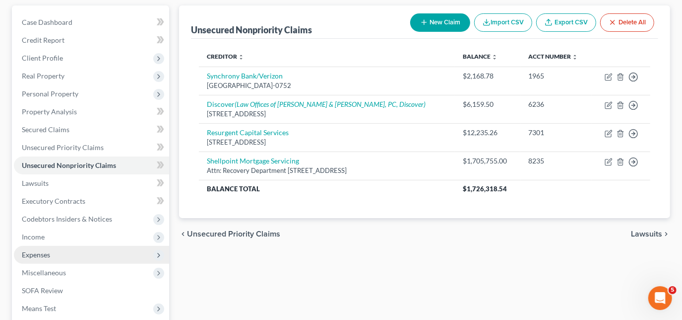
click at [40, 251] on span "Expenses" at bounding box center [36, 254] width 28 height 8
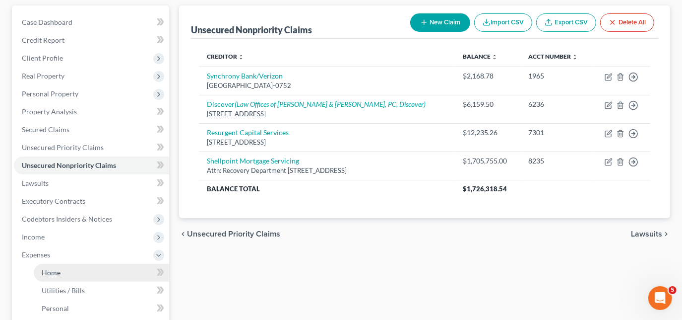
click at [78, 274] on link "Home" at bounding box center [101, 273] width 135 height 18
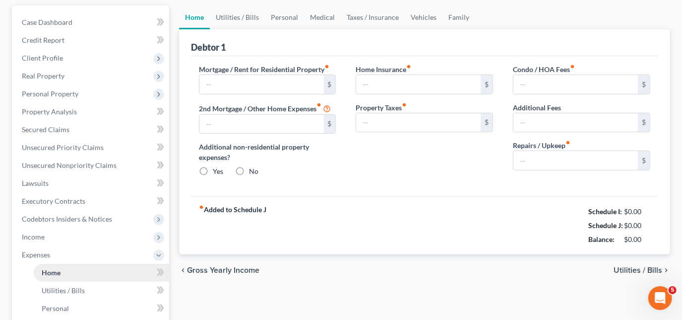
type input "0.00"
radio input "true"
type input "0.00"
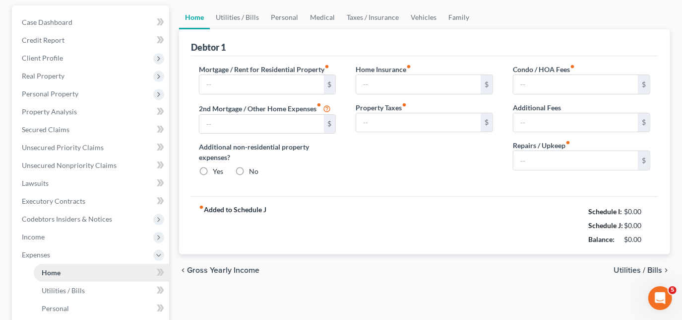
type input "0.00"
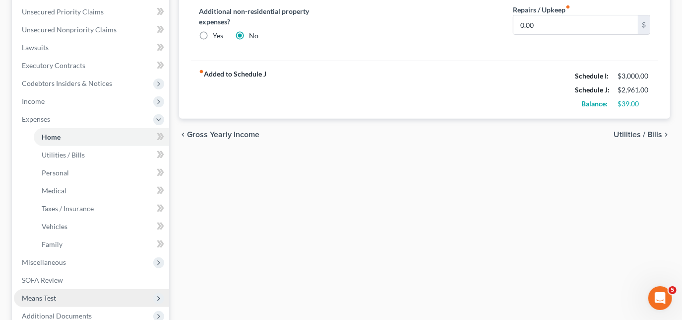
scroll to position [271, 0]
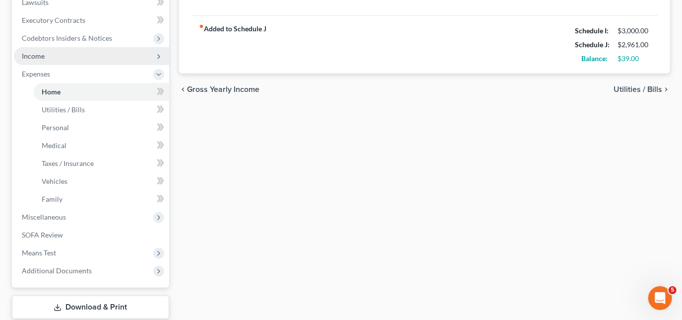
click at [36, 57] on span "Income" at bounding box center [33, 56] width 23 height 8
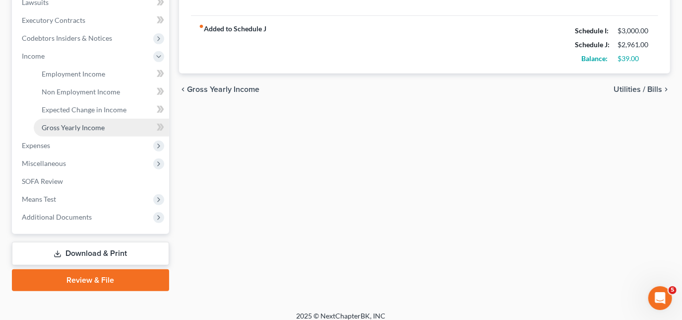
click at [72, 125] on span "Gross Yearly Income" at bounding box center [73, 127] width 63 height 8
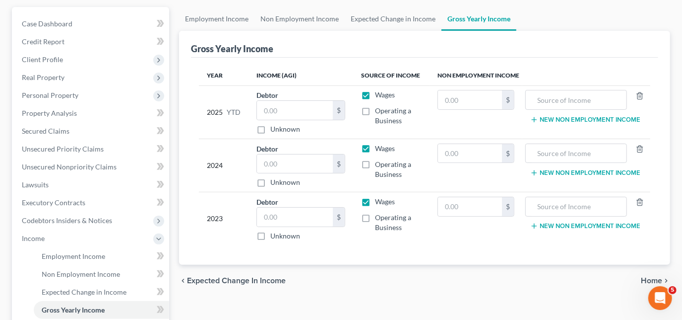
scroll to position [90, 0]
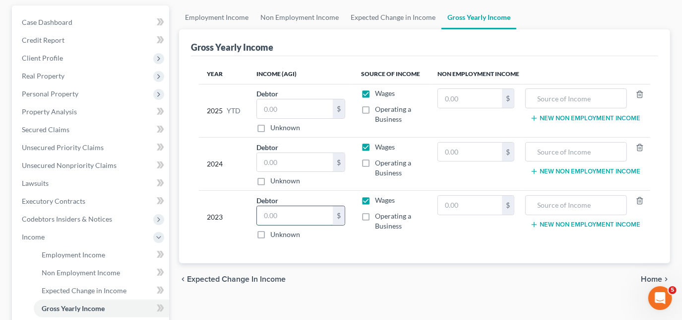
click at [317, 216] on input "text" at bounding box center [295, 215] width 76 height 19
type input "9"
type input "2"
click at [482, 196] on input "text" at bounding box center [470, 205] width 64 height 19
type input "0"
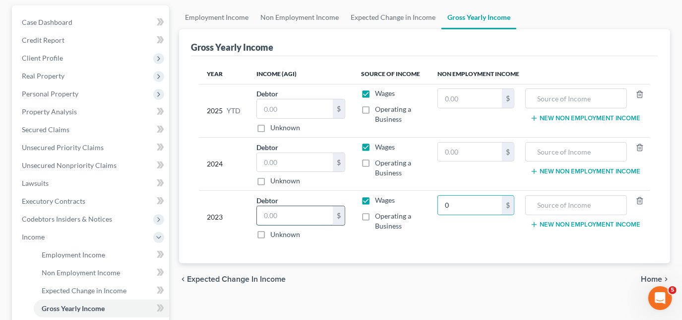
click at [301, 211] on input "text" at bounding box center [295, 215] width 76 height 19
type input "25,290.00"
click at [288, 160] on input "text" at bounding box center [295, 162] width 76 height 19
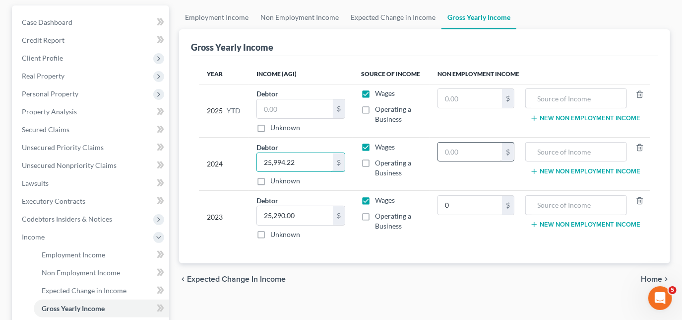
type input "25,994.22"
click at [458, 146] on input "text" at bounding box center [470, 151] width 64 height 19
click at [562, 153] on input "text" at bounding box center [576, 151] width 91 height 19
type input "48,801.00"
click at [408, 143] on div "Wages" at bounding box center [391, 147] width 61 height 10
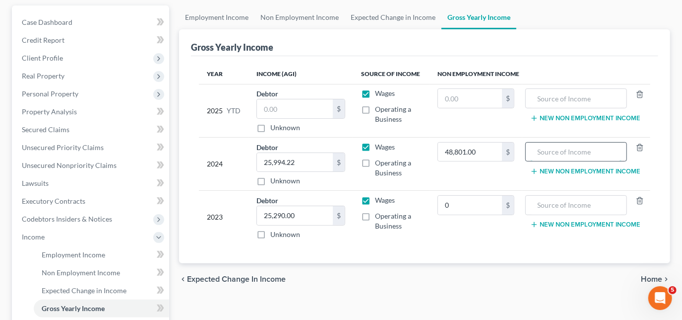
click at [566, 153] on input "text" at bounding box center [576, 151] width 91 height 19
type input "e"
drag, startPoint x: 571, startPoint y: 149, endPoint x: 569, endPoint y: 155, distance: 5.8
click at [570, 150] on input "retirement distribution" at bounding box center [576, 151] width 91 height 19
type input "retirement account distribution"
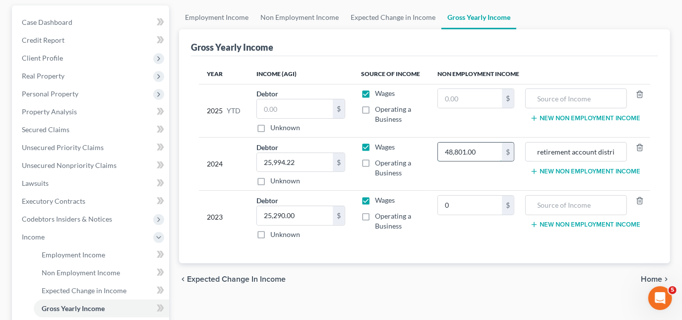
drag, startPoint x: 484, startPoint y: 148, endPoint x: 503, endPoint y: 148, distance: 18.9
click at [484, 148] on input "48,801.00" at bounding box center [470, 151] width 64 height 19
click at [584, 153] on input "retirement account distribution" at bounding box center [576, 151] width 91 height 19
click at [615, 144] on input "retirement account distribution" at bounding box center [576, 151] width 91 height 19
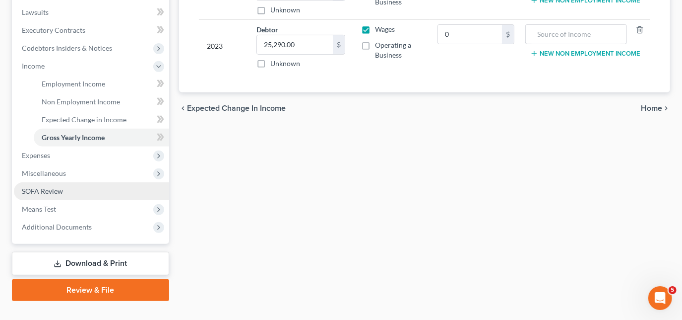
scroll to position [271, 0]
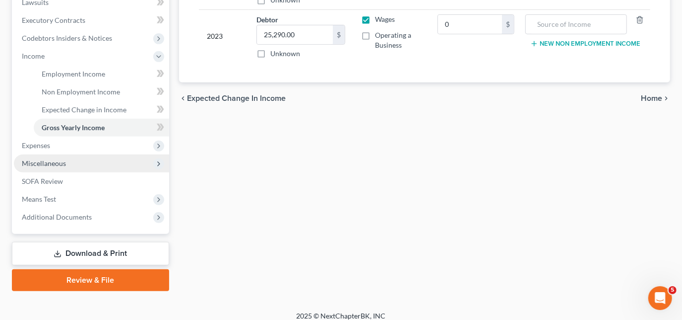
click at [51, 162] on span "Miscellaneous" at bounding box center [44, 163] width 44 height 8
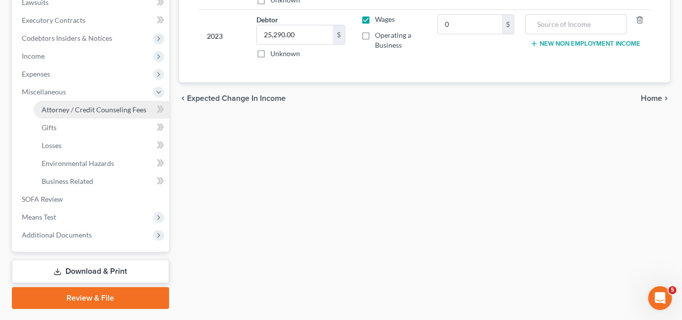
click at [69, 112] on span "Attorney / Credit Counseling Fees" at bounding box center [94, 109] width 105 height 8
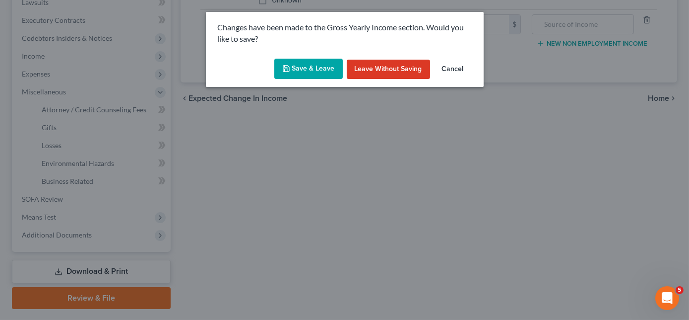
click at [303, 58] on div "Save & Leave Leave without Saving Cancel" at bounding box center [345, 71] width 278 height 33
click at [301, 68] on button "Save & Leave" at bounding box center [308, 69] width 68 height 21
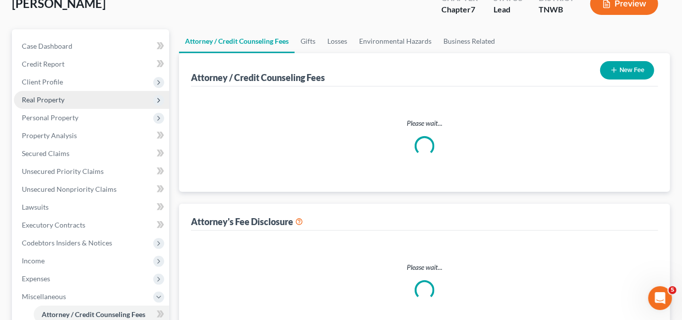
select select "2"
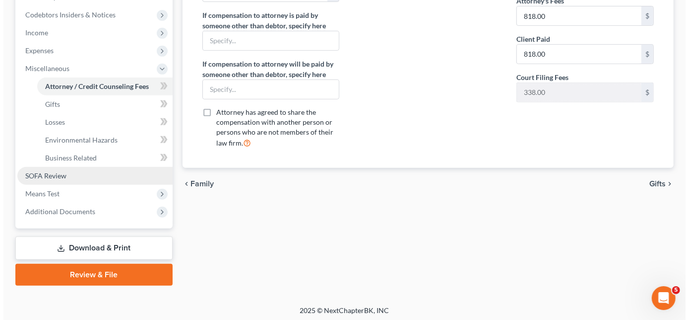
scroll to position [296, 0]
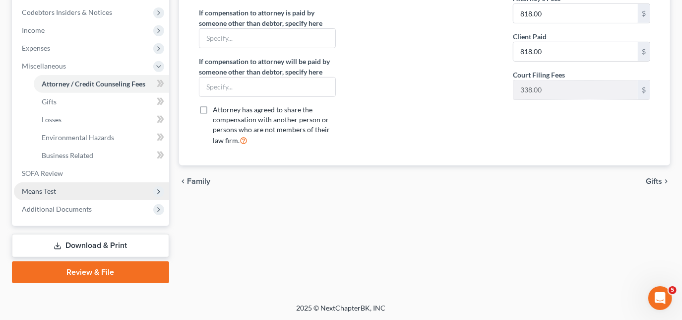
click at [56, 185] on span "Means Test" at bounding box center [91, 191] width 155 height 18
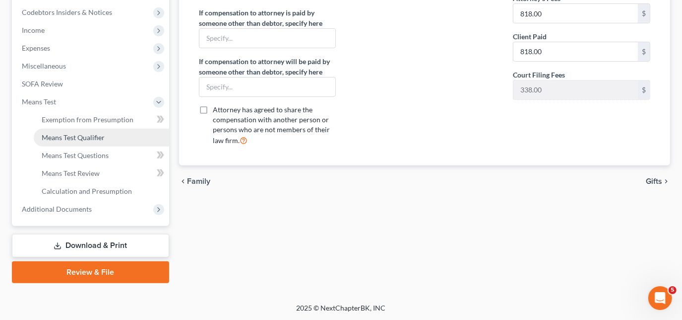
click at [100, 138] on span "Means Test Qualifier" at bounding box center [73, 137] width 63 height 8
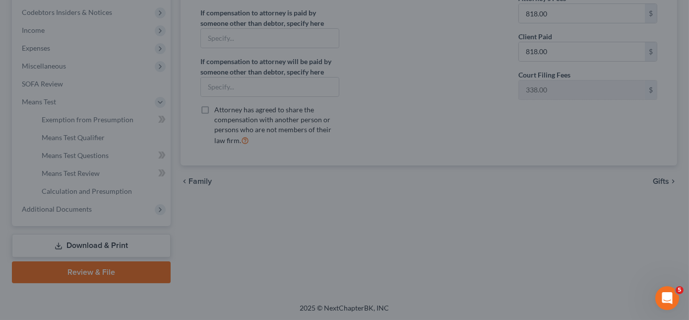
click at [46, 100] on div at bounding box center [344, 160] width 689 height 320
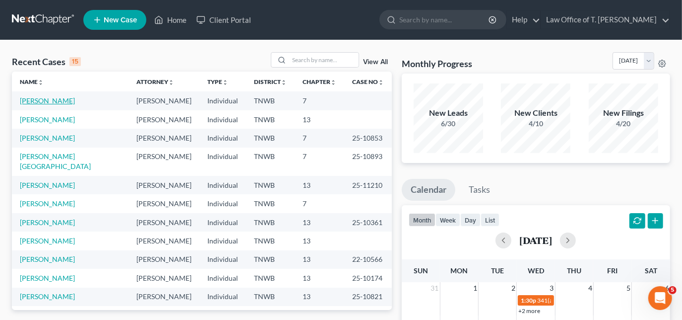
click at [54, 100] on link "[PERSON_NAME]" at bounding box center [47, 100] width 55 height 8
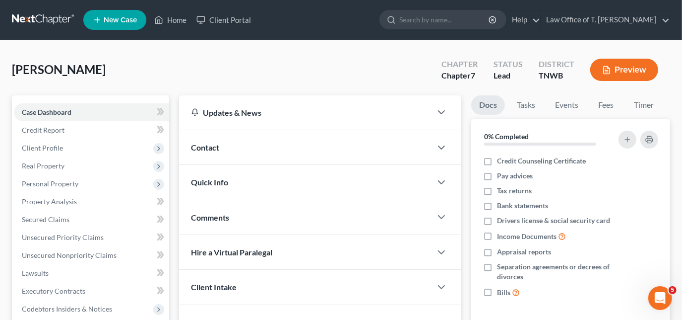
scroll to position [207, 0]
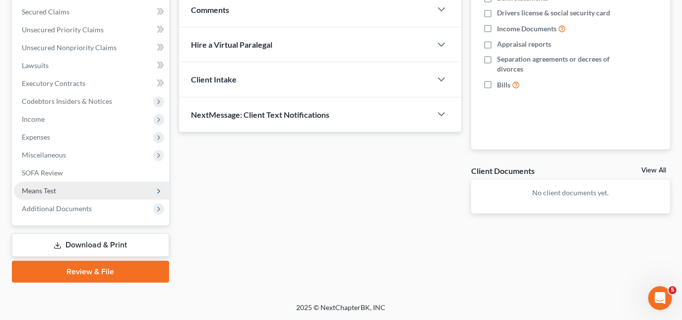
click at [50, 187] on span "Means Test" at bounding box center [39, 190] width 34 height 8
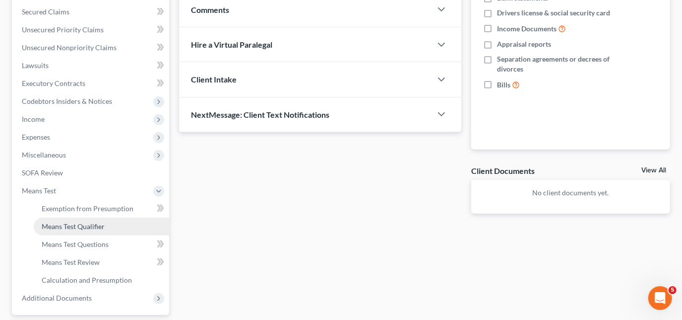
click at [75, 224] on span "Means Test Qualifier" at bounding box center [73, 226] width 63 height 8
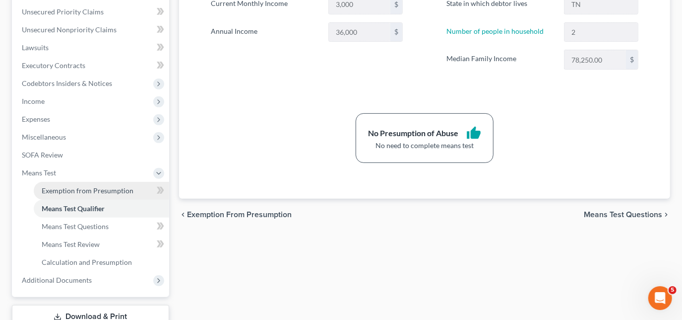
scroll to position [180, 0]
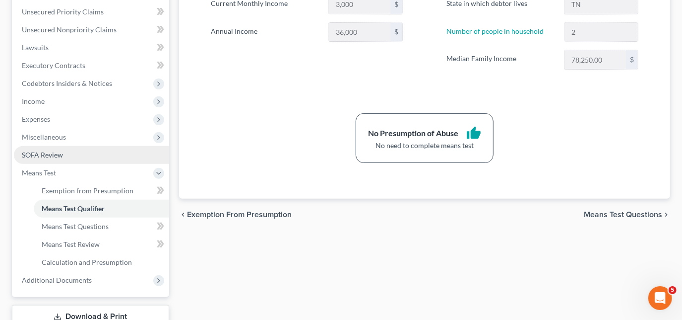
click at [49, 155] on span "SOFA Review" at bounding box center [42, 154] width 41 height 8
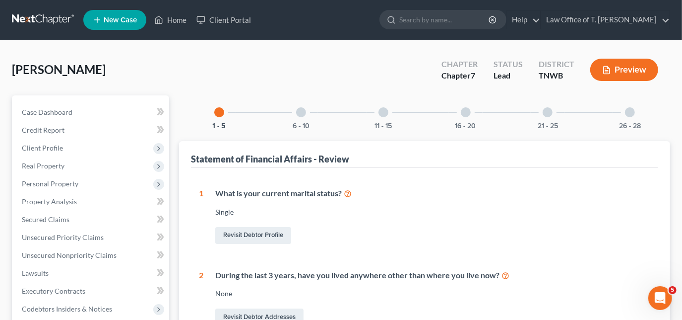
click at [300, 116] on div at bounding box center [301, 112] width 10 height 10
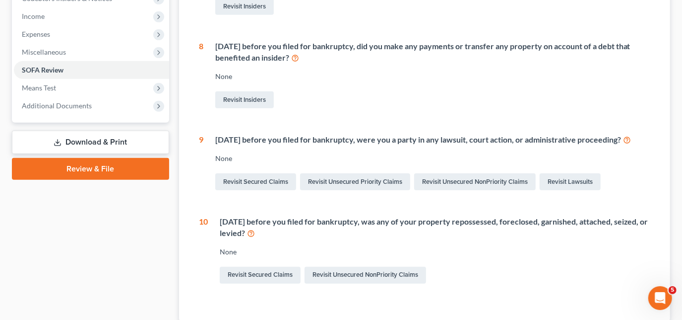
scroll to position [211, 0]
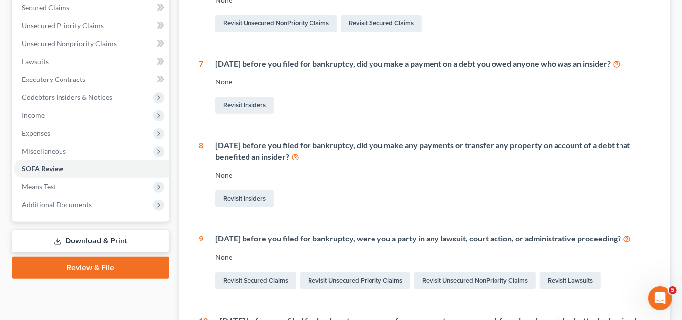
click at [73, 237] on link "Download & Print" at bounding box center [90, 240] width 157 height 23
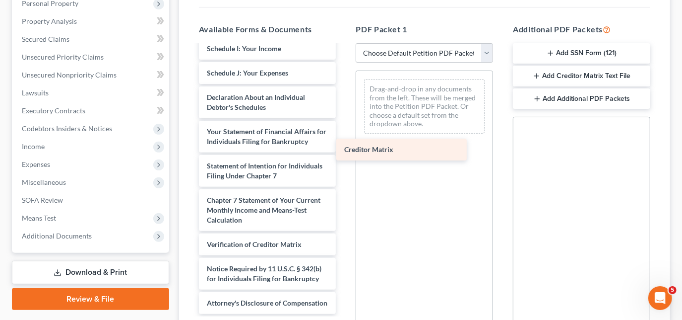
scroll to position [272, 0]
drag, startPoint x: 246, startPoint y: 207, endPoint x: 407, endPoint y: 134, distance: 177.7
click at [344, 134] on div "Creditor Matrix Voluntary Petition for Individuals Filing for Bankruptcy Summar…" at bounding box center [267, 54] width 153 height 520
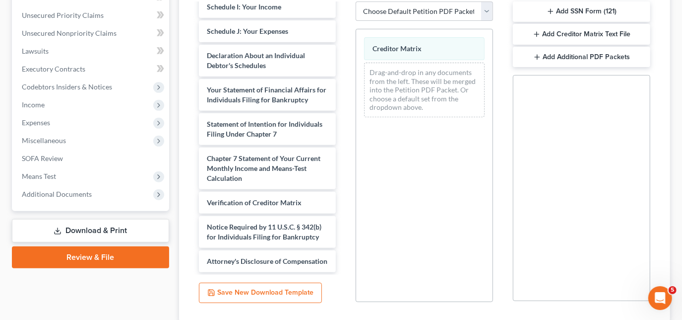
scroll to position [292, 0]
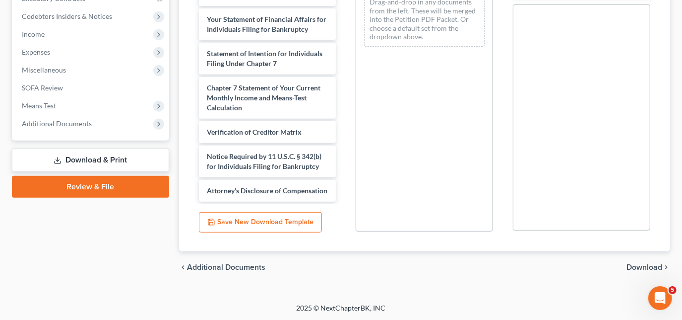
click at [639, 267] on span "Download" at bounding box center [645, 267] width 36 height 8
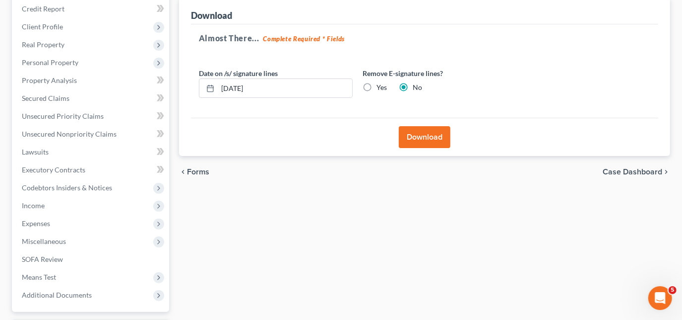
scroll to position [117, 0]
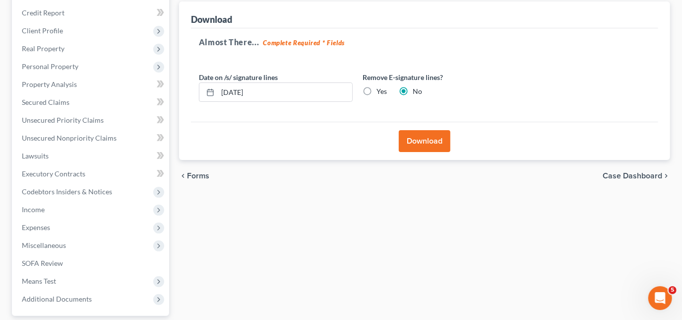
click at [414, 149] on button "Download" at bounding box center [425, 141] width 52 height 22
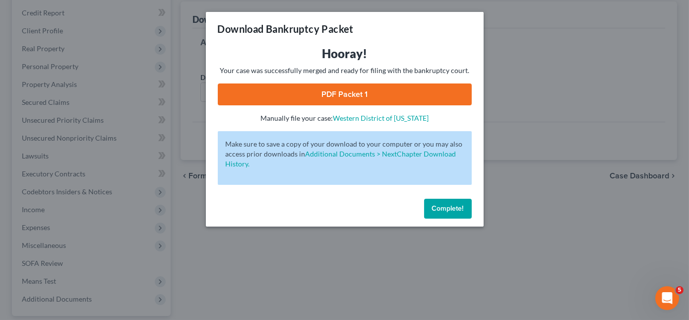
click at [353, 92] on link "PDF Packet 1" at bounding box center [345, 94] width 254 height 22
click at [464, 207] on button "Complete!" at bounding box center [448, 209] width 48 height 20
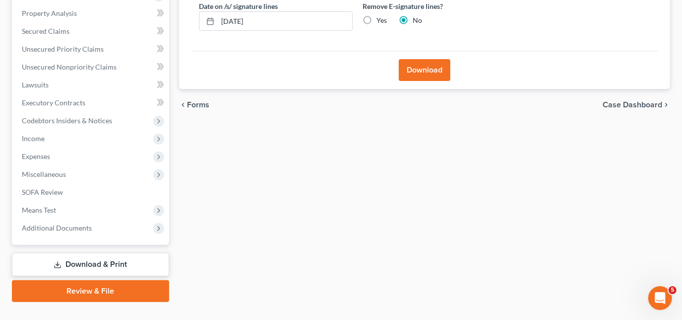
scroll to position [207, 0]
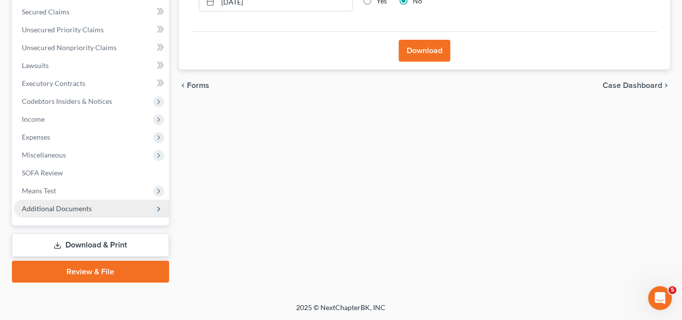
click at [45, 207] on span "Additional Documents" at bounding box center [57, 208] width 70 height 8
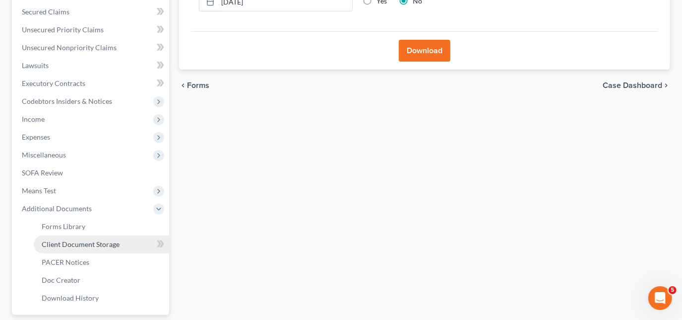
click at [87, 241] on span "Client Document Storage" at bounding box center [81, 244] width 78 height 8
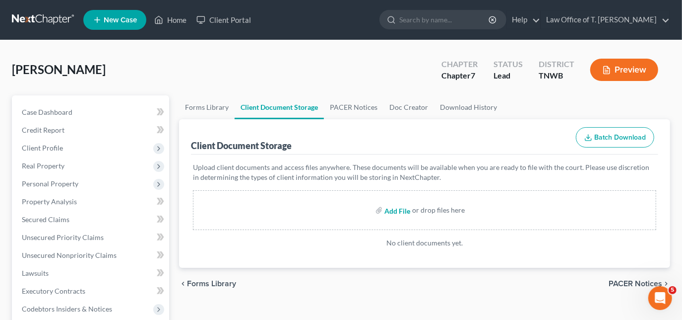
click at [396, 211] on input "file" at bounding box center [397, 210] width 24 height 18
type input "C:\fakepath\CC cert.pdf"
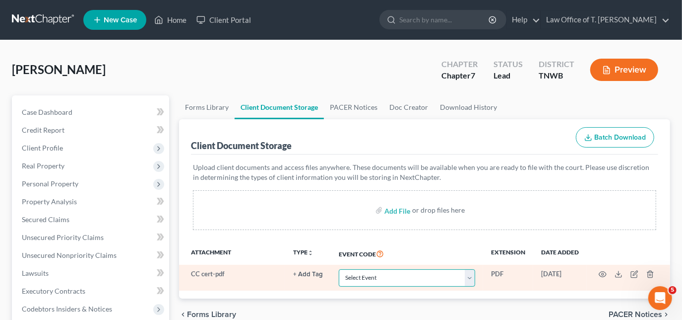
click at [400, 271] on select "Select Event 20 Largest Unsecured Creditors Amended Creditor Matrix (Fee) Amend…" at bounding box center [407, 277] width 136 height 17
select select "9"
click at [339, 269] on select "Select Event 20 Largest Unsecured Creditors Amended Creditor Matrix (Fee) Amend…" at bounding box center [407, 277] width 136 height 17
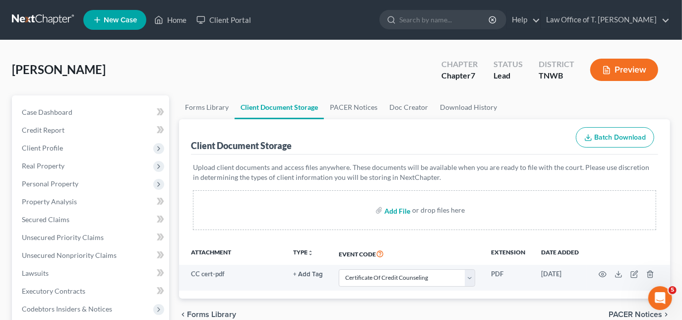
click at [399, 210] on input "file" at bounding box center [397, 210] width 24 height 18
type input "C:\fakepath\matrix.pdf"
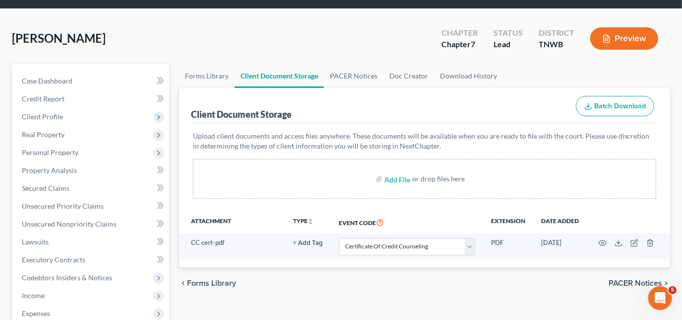
select select "9"
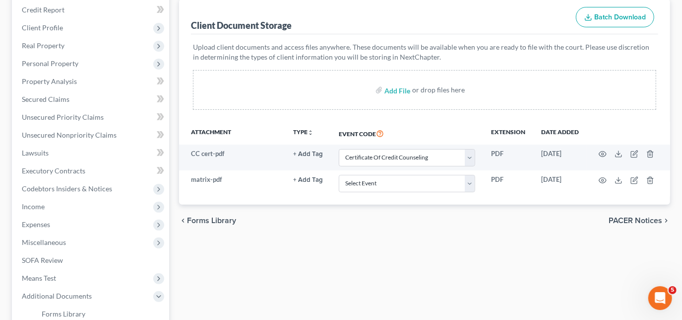
scroll to position [135, 0]
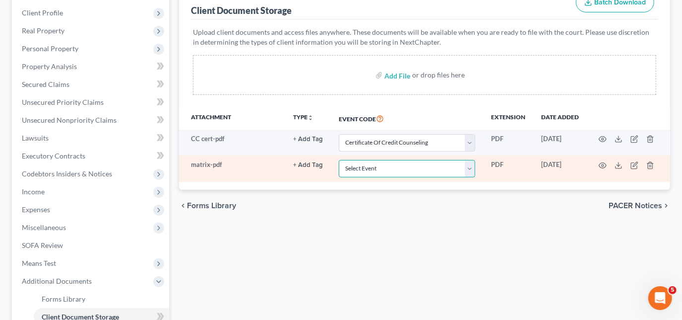
click at [376, 169] on select "Select Event 20 Largest Unsecured Creditors Amended Creditor Matrix (Fee) Amend…" at bounding box center [407, 168] width 136 height 17
select select "30"
click at [339, 160] on select "Select Event 20 Largest Unsecured Creditors Amended Creditor Matrix (Fee) Amend…" at bounding box center [407, 168] width 136 height 17
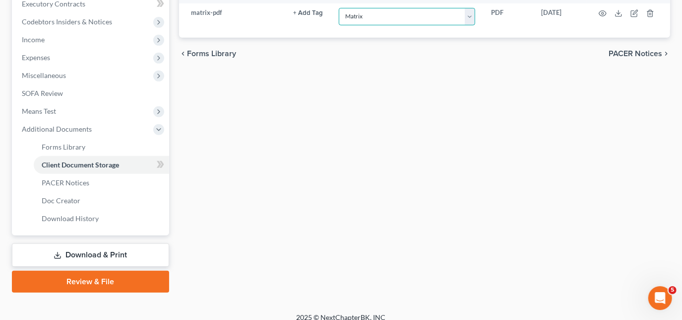
scroll to position [296, 0]
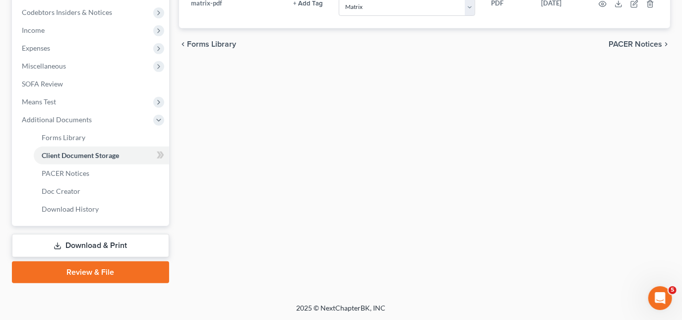
click at [60, 267] on link "Review & File" at bounding box center [90, 272] width 157 height 22
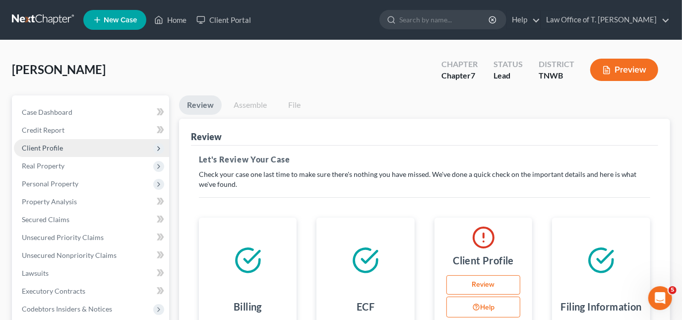
click at [56, 147] on span "Client Profile" at bounding box center [42, 147] width 41 height 8
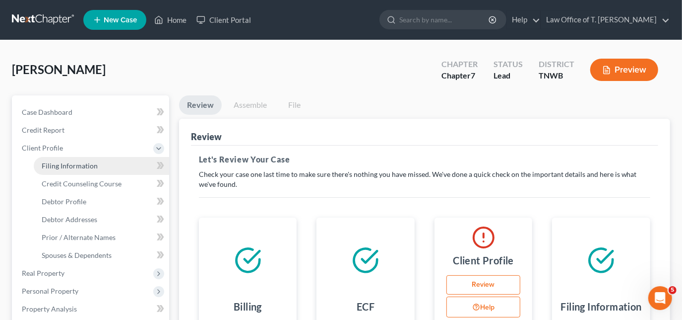
click at [81, 162] on span "Filing Information" at bounding box center [70, 165] width 56 height 8
select select "1"
select select "0"
select select "44"
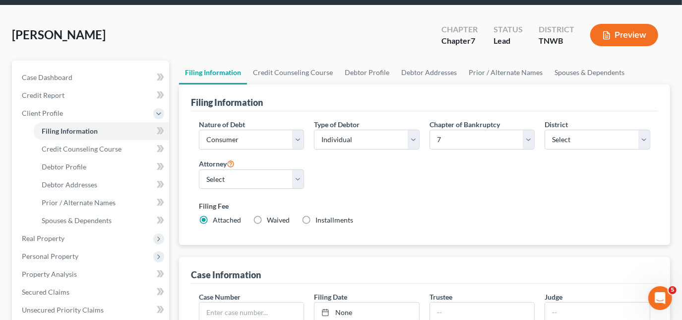
scroll to position [45, 0]
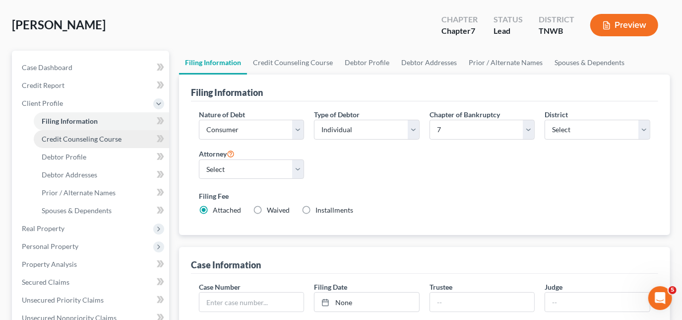
click at [82, 140] on span "Credit Counseling Course" at bounding box center [82, 139] width 80 height 8
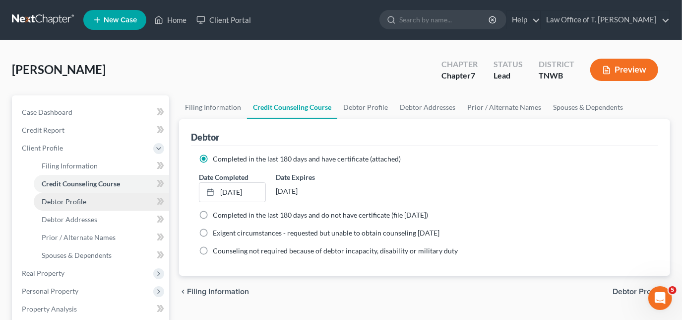
click at [76, 203] on span "Debtor Profile" at bounding box center [64, 201] width 45 height 8
select select "0"
select select "1"
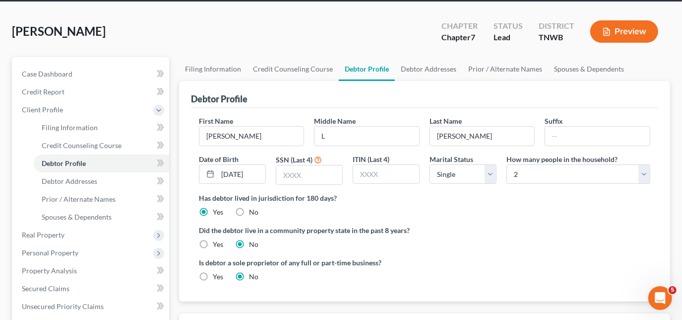
scroll to position [90, 0]
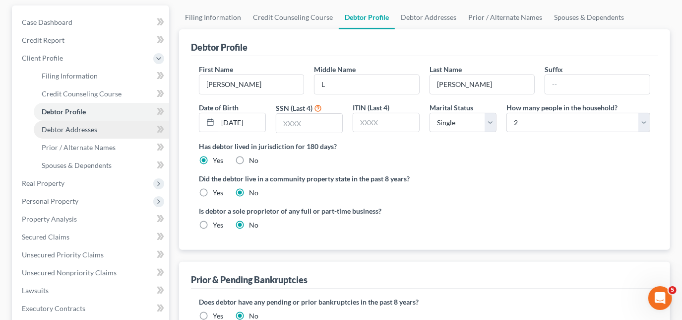
click at [79, 132] on span "Debtor Addresses" at bounding box center [70, 129] width 56 height 8
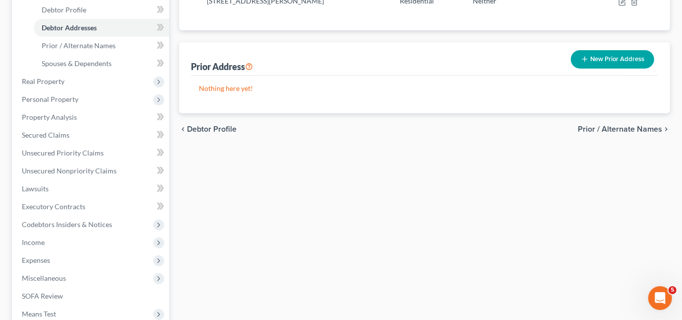
scroll to position [315, 0]
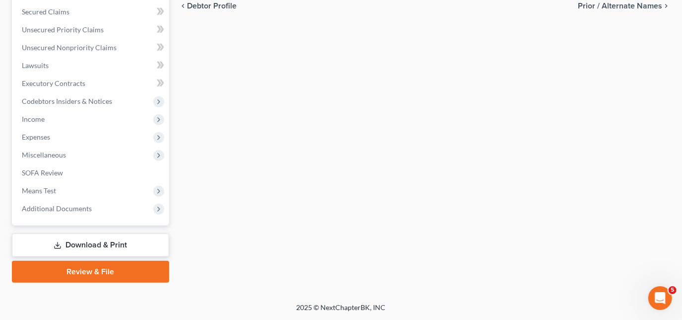
click at [80, 273] on link "Review & File" at bounding box center [90, 272] width 157 height 22
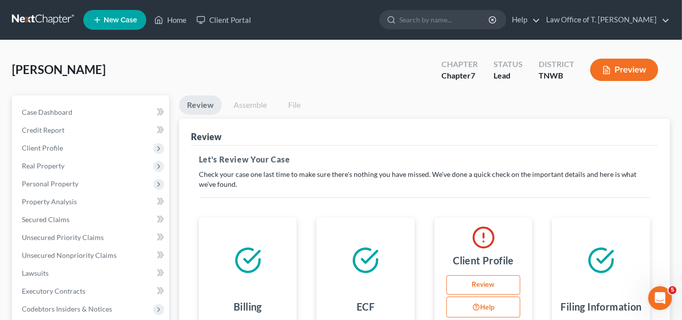
click at [487, 282] on link "Review" at bounding box center [484, 285] width 74 height 20
select select "0"
select select "1"
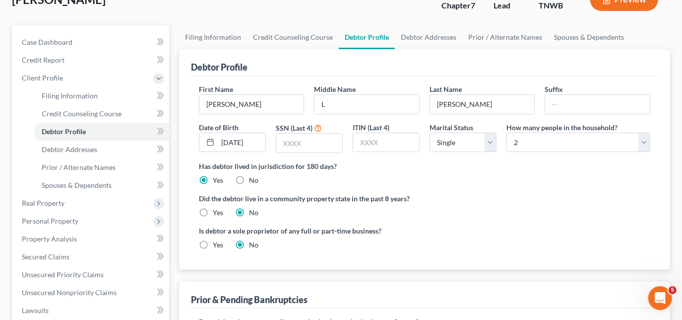
scroll to position [90, 0]
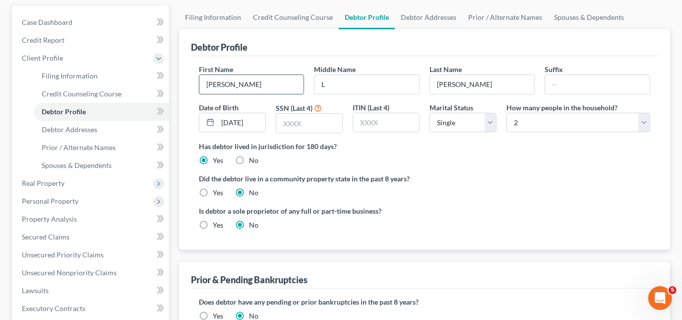
click at [264, 85] on input "[PERSON_NAME]" at bounding box center [252, 84] width 105 height 19
click at [342, 86] on input "L" at bounding box center [367, 84] width 105 height 19
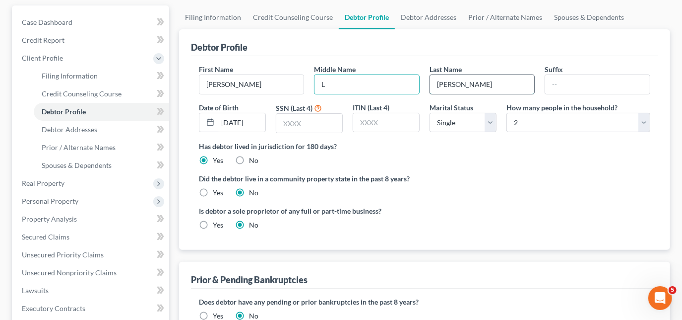
click at [474, 86] on input "[PERSON_NAME]" at bounding box center [482, 84] width 105 height 19
click at [237, 128] on input "[DATE]" at bounding box center [242, 122] width 48 height 19
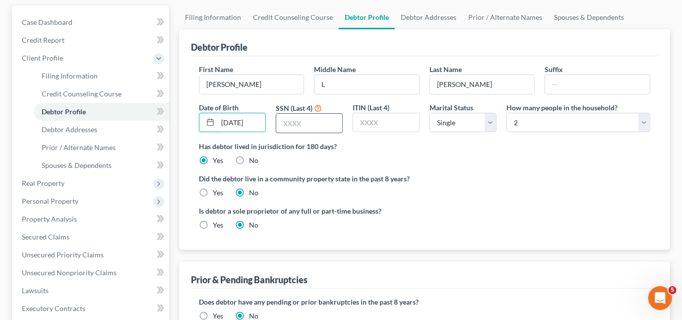
click at [322, 121] on input "text" at bounding box center [309, 123] width 66 height 19
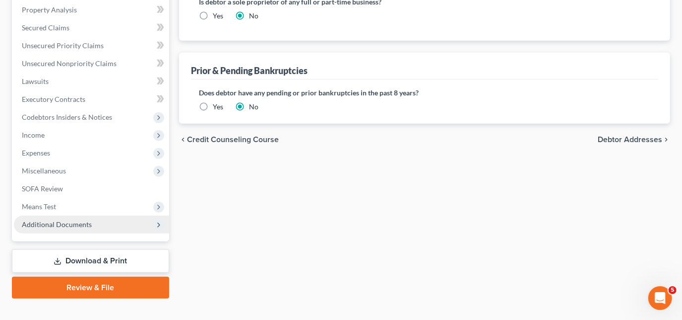
scroll to position [315, 0]
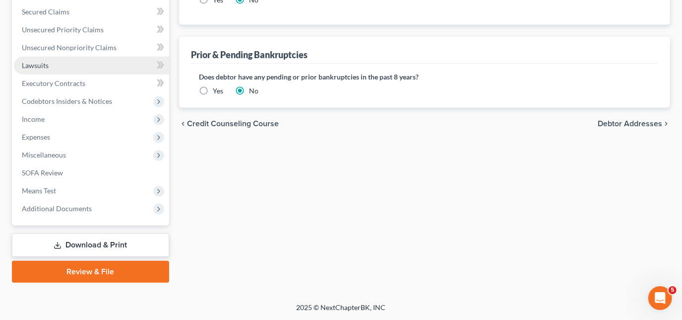
type input "1595"
click at [41, 59] on link "Lawsuits" at bounding box center [91, 66] width 155 height 18
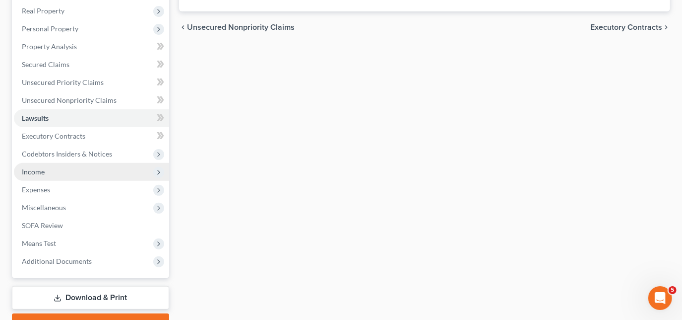
scroll to position [207, 0]
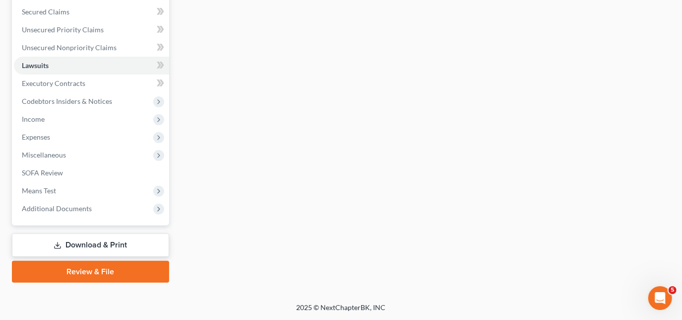
click at [83, 273] on link "Review & File" at bounding box center [90, 272] width 157 height 22
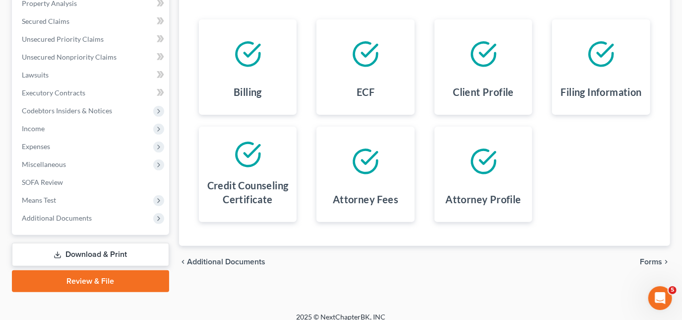
scroll to position [207, 0]
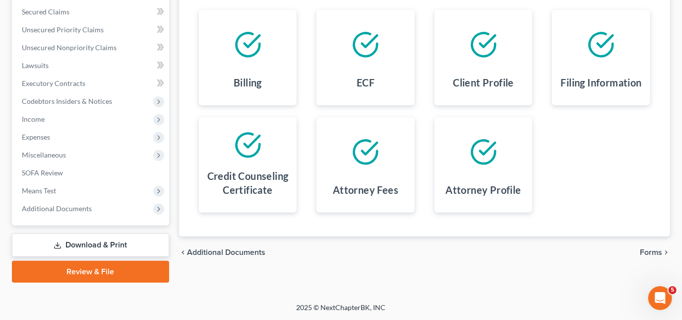
click at [647, 255] on span "Forms" at bounding box center [651, 252] width 22 height 8
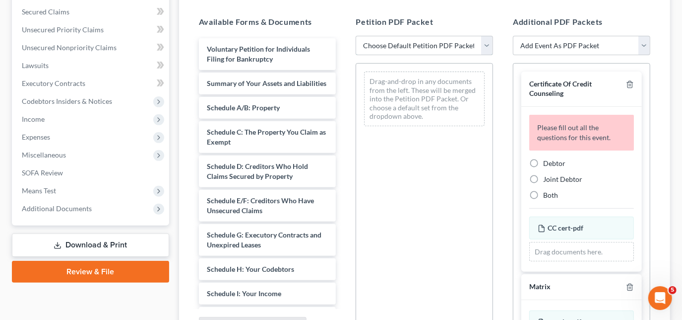
click at [426, 49] on select "Choose Default Petition PDF Packet Emergency Filing (Voluntary Petition and Cre…" at bounding box center [424, 46] width 137 height 20
select select "1"
click at [356, 36] on select "Choose Default Petition PDF Packet Emergency Filing (Voluntary Petition and Cre…" at bounding box center [424, 46] width 137 height 20
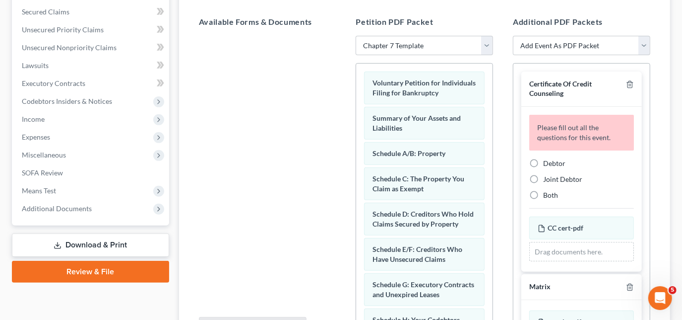
click at [543, 163] on label "Debtor" at bounding box center [554, 163] width 22 height 10
click at [547, 163] on input "Debtor" at bounding box center [550, 161] width 6 height 6
radio input "true"
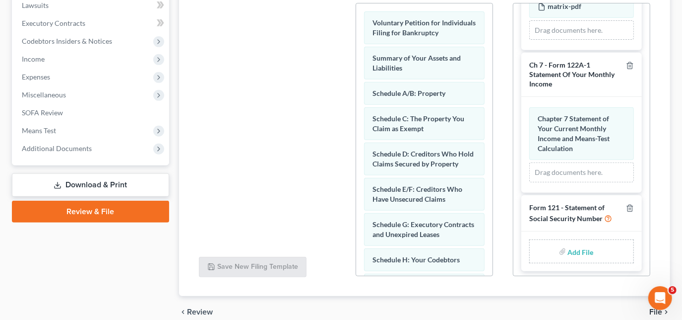
scroll to position [312, 0]
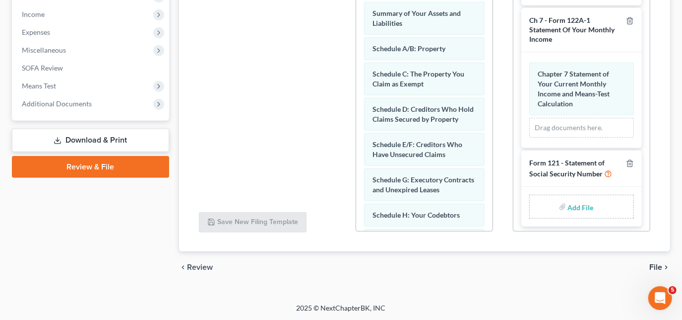
click at [655, 263] on span "File" at bounding box center [656, 267] width 13 height 8
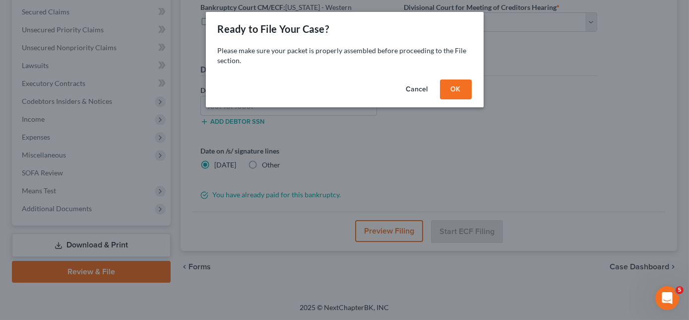
click at [455, 88] on button "OK" at bounding box center [456, 89] width 32 height 20
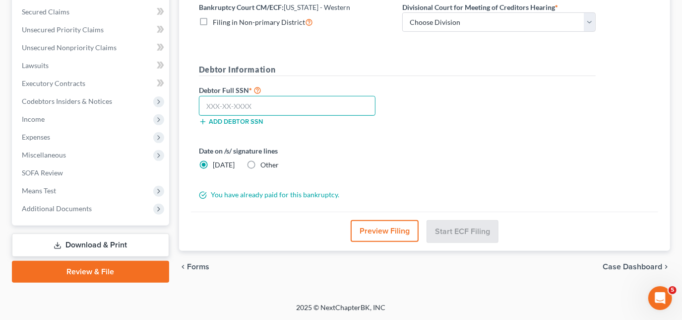
click at [251, 100] on input "text" at bounding box center [287, 106] width 177 height 20
type input "412-13-1595"
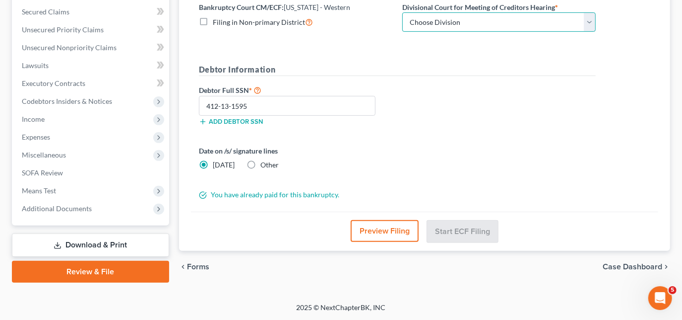
click at [421, 25] on select "Choose Division Jackson Memphis" at bounding box center [500, 22] width 194 height 20
select select "0"
click at [403, 12] on select "Choose Division Jackson Memphis" at bounding box center [500, 22] width 194 height 20
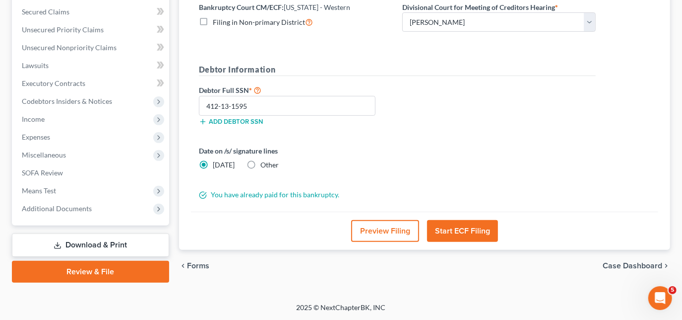
click at [455, 234] on button "Start ECF Filing" at bounding box center [462, 231] width 71 height 22
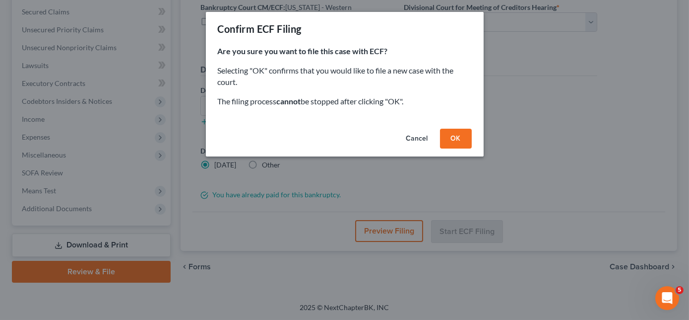
click at [461, 142] on button "OK" at bounding box center [456, 139] width 32 height 20
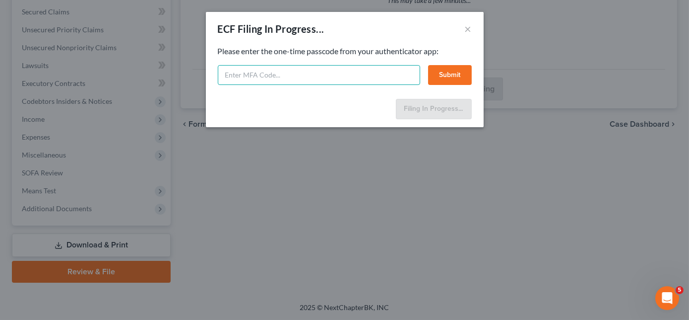
click at [313, 76] on input "text" at bounding box center [319, 75] width 203 height 20
type input "255629"
click at [441, 68] on button "Submit" at bounding box center [450, 75] width 44 height 20
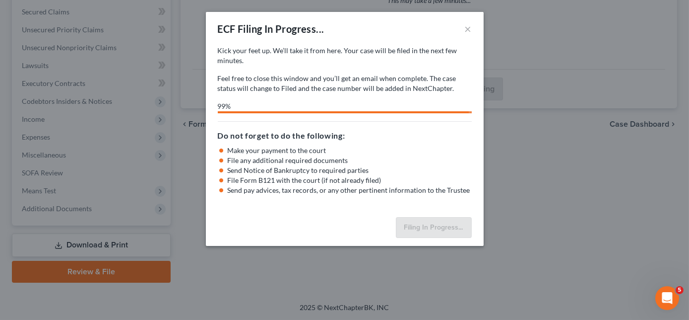
select select "0"
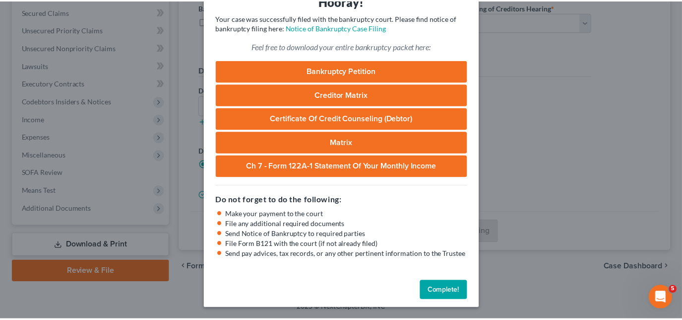
scroll to position [53, 0]
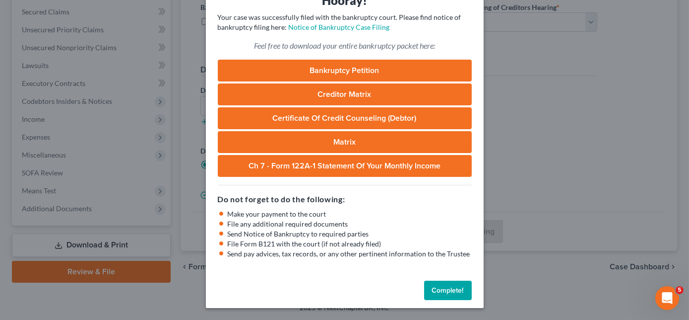
click at [447, 288] on button "Complete!" at bounding box center [448, 290] width 48 height 20
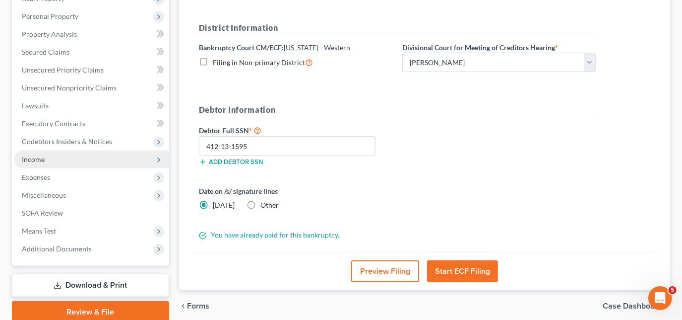
scroll to position [207, 0]
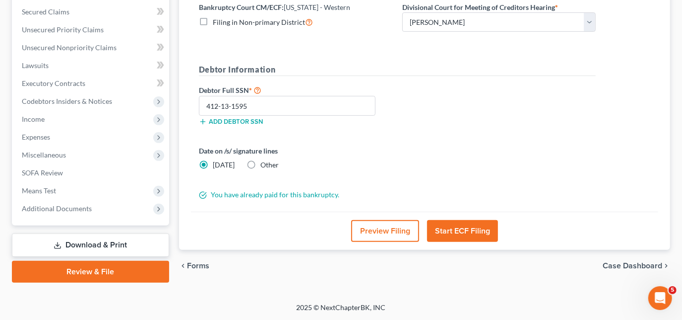
click at [75, 245] on link "Download & Print" at bounding box center [90, 244] width 157 height 23
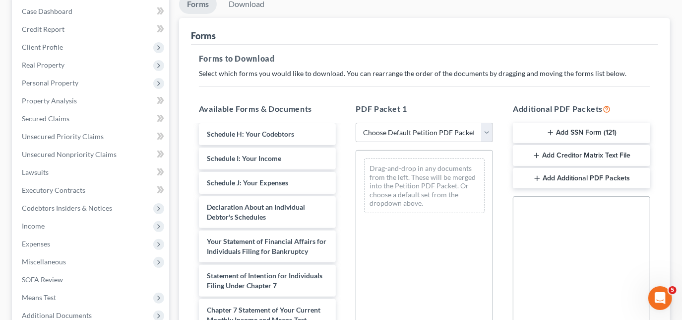
scroll to position [90, 0]
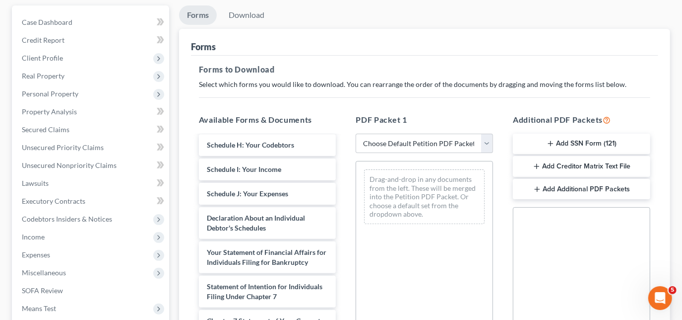
click at [582, 142] on button "Add SSN Form (121)" at bounding box center [581, 144] width 137 height 21
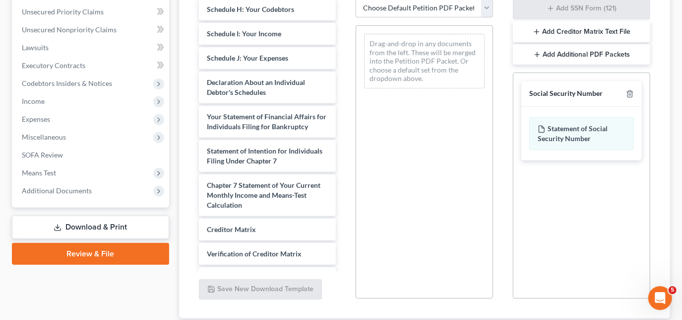
scroll to position [292, 0]
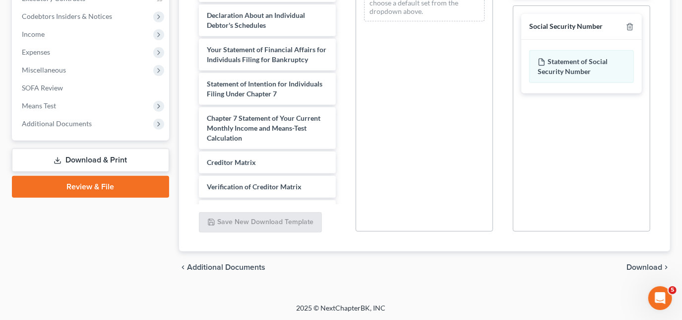
click at [634, 265] on span "Download" at bounding box center [645, 267] width 36 height 8
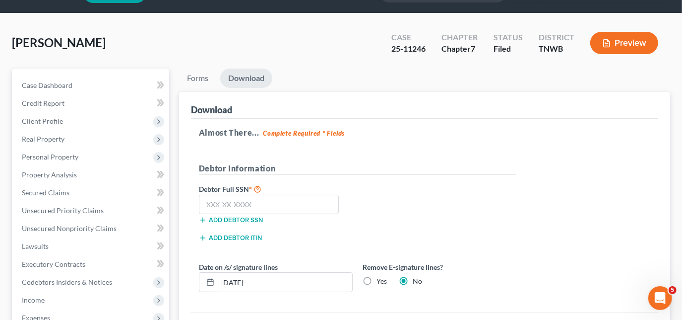
scroll to position [0, 0]
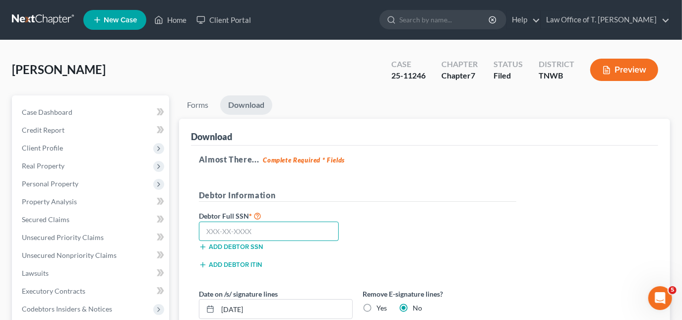
click at [267, 229] on input "text" at bounding box center [269, 231] width 140 height 20
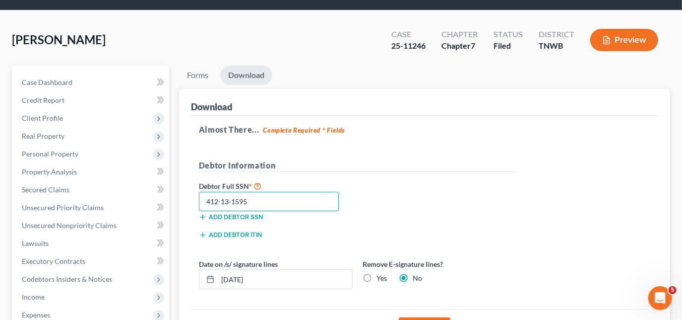
scroll to position [90, 0]
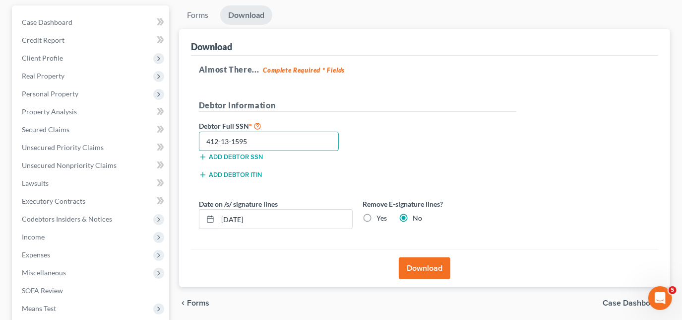
type input "412-13-1595"
click at [412, 263] on button "Download" at bounding box center [425, 268] width 52 height 22
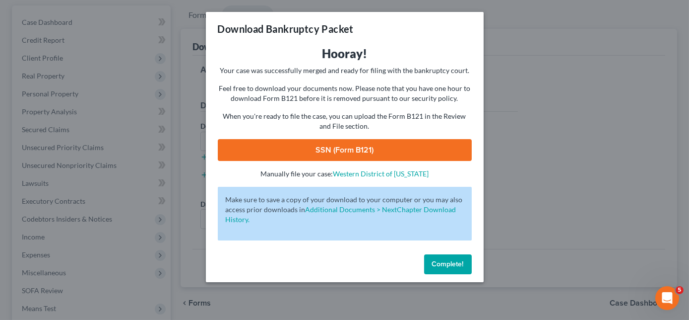
click at [376, 151] on link "SSN (Form B121)" at bounding box center [345, 150] width 254 height 22
click at [446, 261] on span "Complete!" at bounding box center [448, 264] width 32 height 8
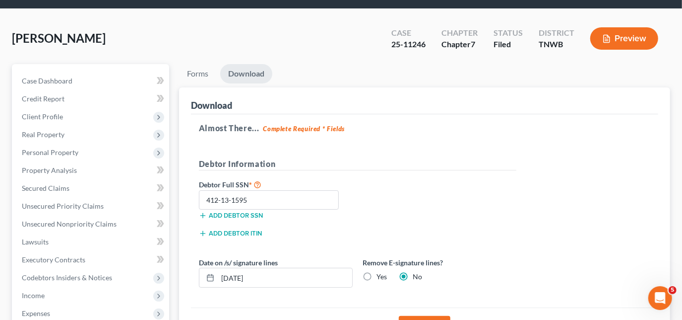
scroll to position [0, 0]
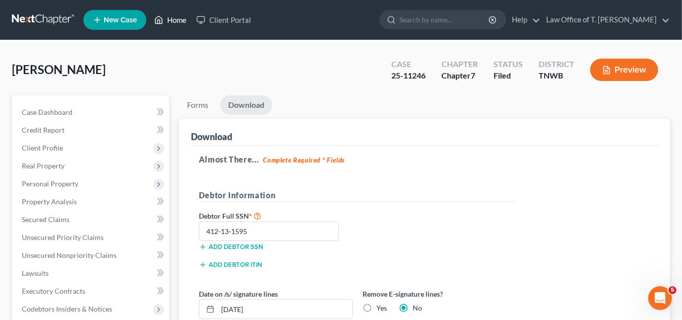
click at [167, 23] on link "Home" at bounding box center [170, 20] width 42 height 18
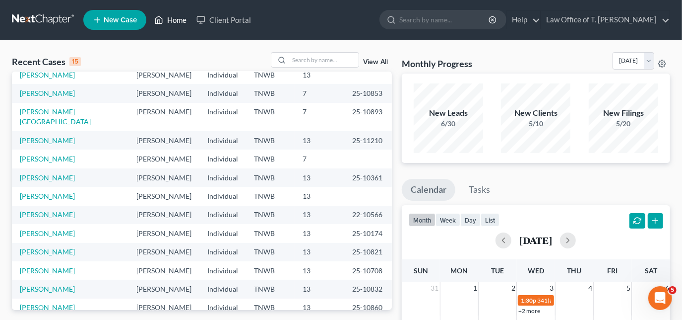
scroll to position [68, 0]
